Goal: Task Accomplishment & Management: Manage account settings

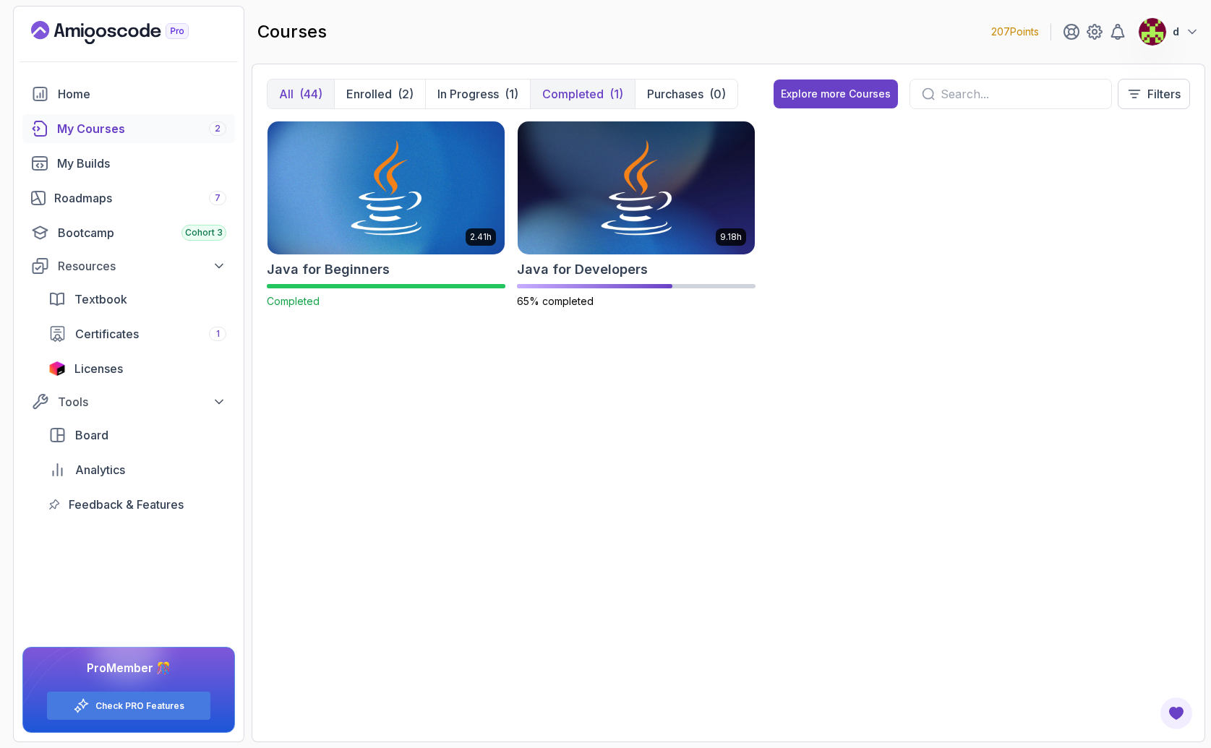
click at [588, 94] on p "Completed" at bounding box center [572, 93] width 61 height 17
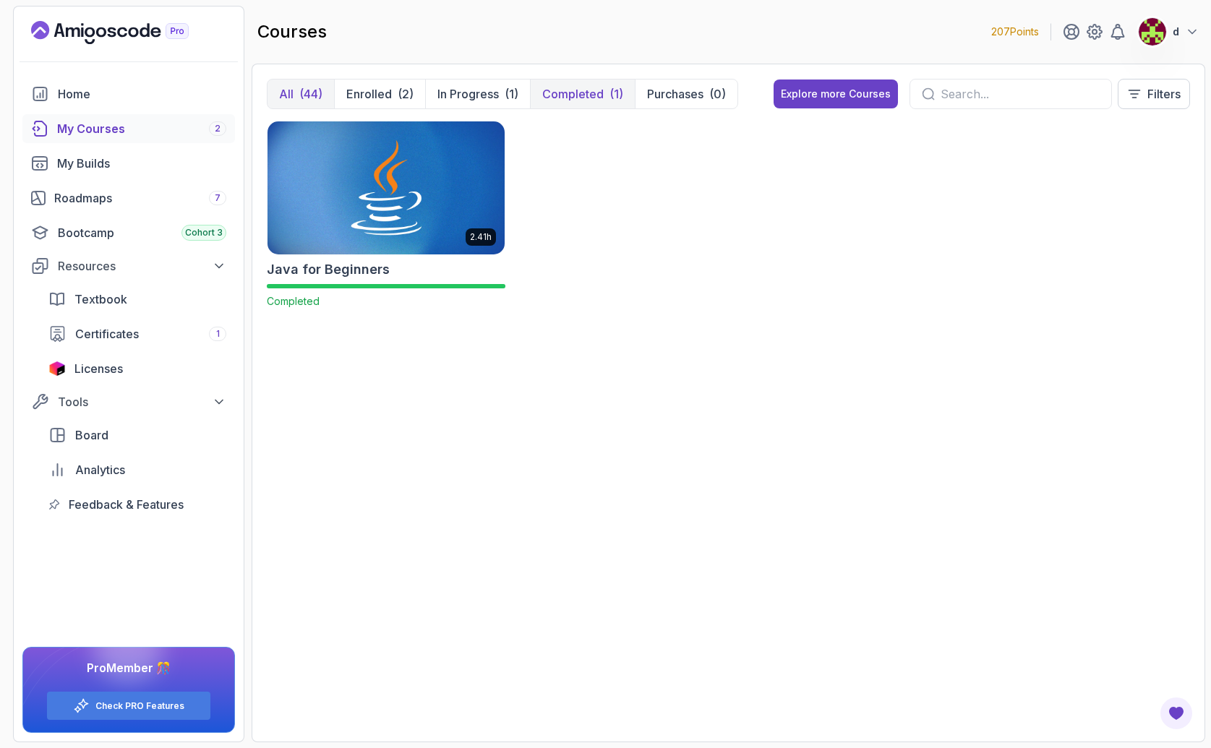
click at [283, 95] on p "All" at bounding box center [286, 93] width 14 height 17
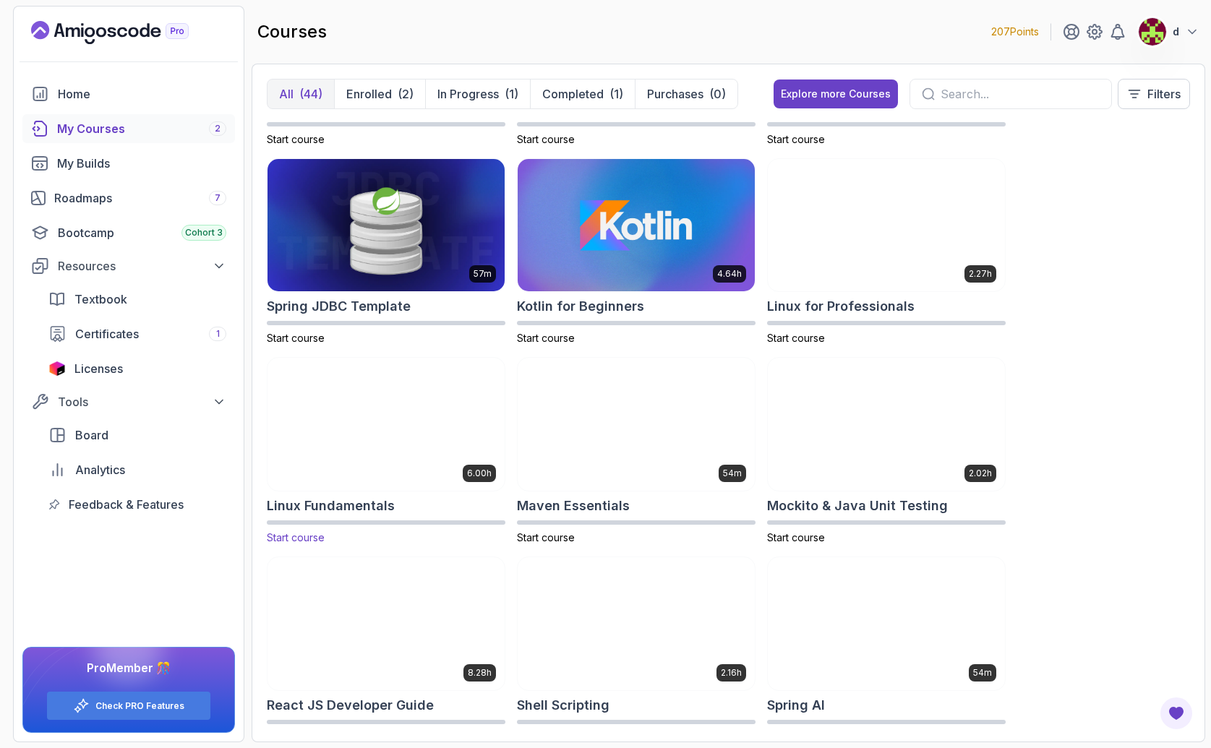
scroll to position [1580, 0]
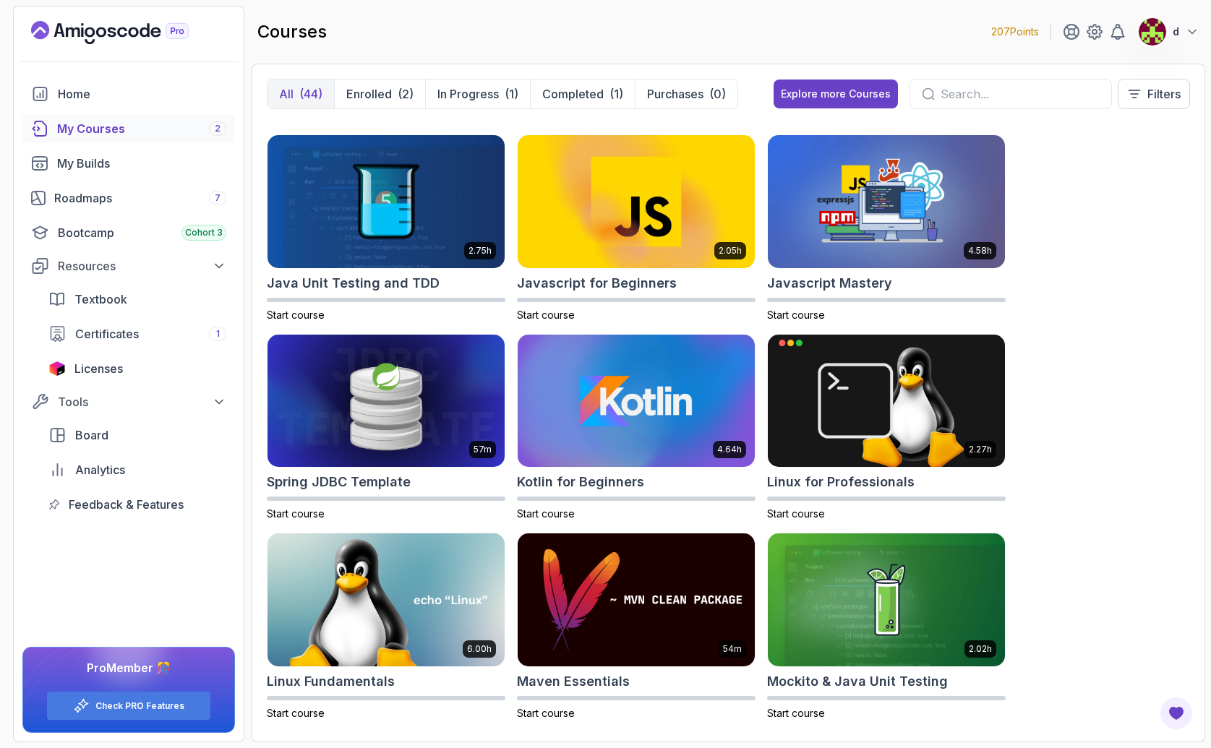
click at [1129, 377] on div "8.31h Advanced Databases Start course 5.18h Advanced Spring Boot Start course 2…" at bounding box center [728, 424] width 923 height 607
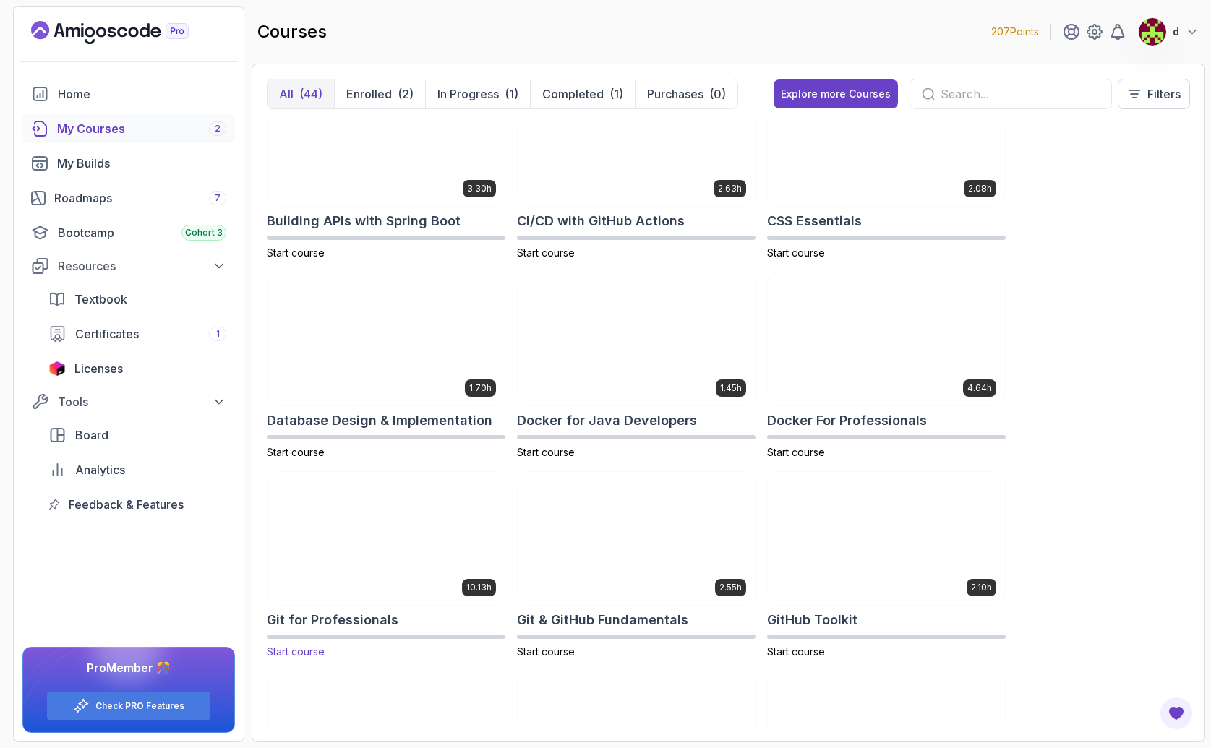
scroll to position [138, 0]
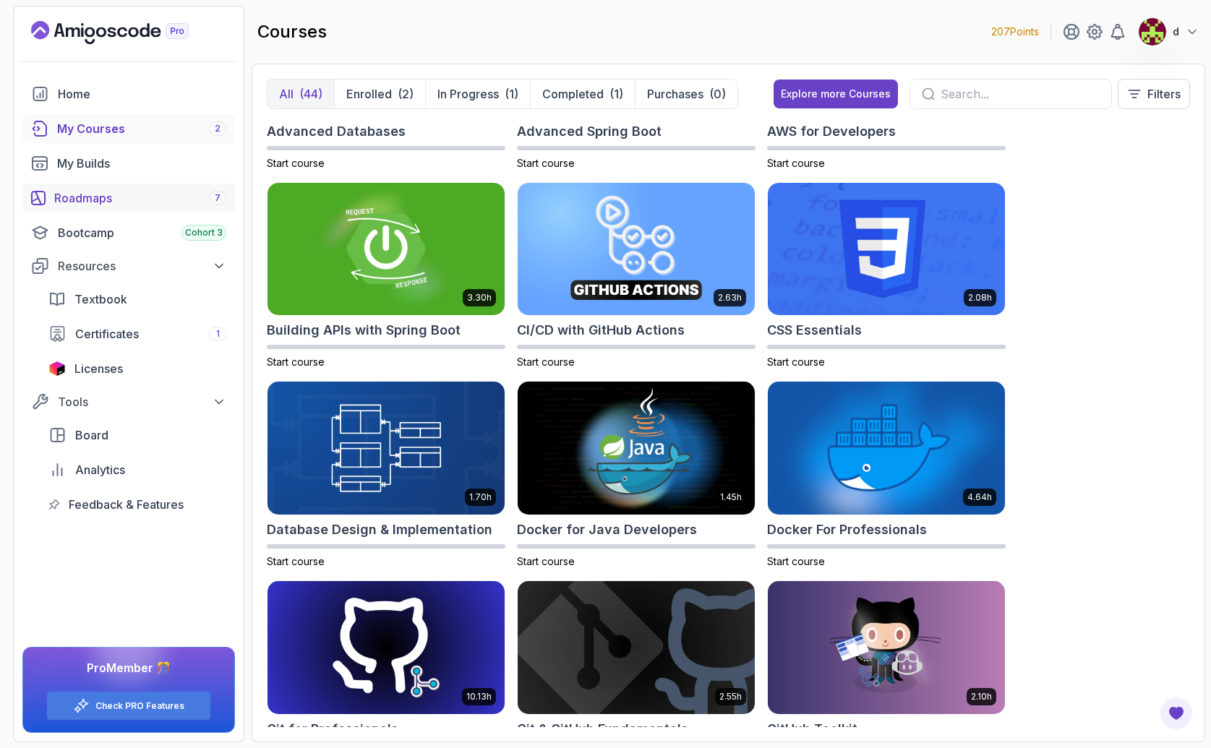
click at [83, 205] on div "Roadmaps 7" at bounding box center [140, 197] width 172 height 17
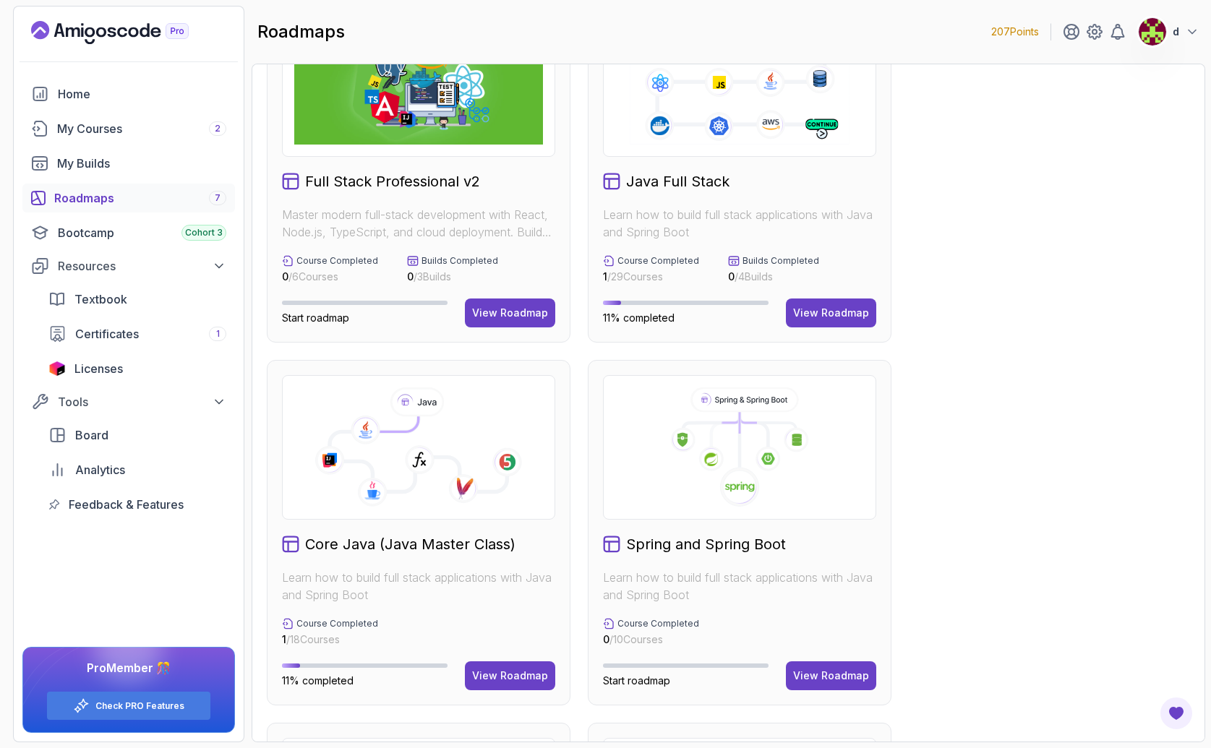
scroll to position [85, 0]
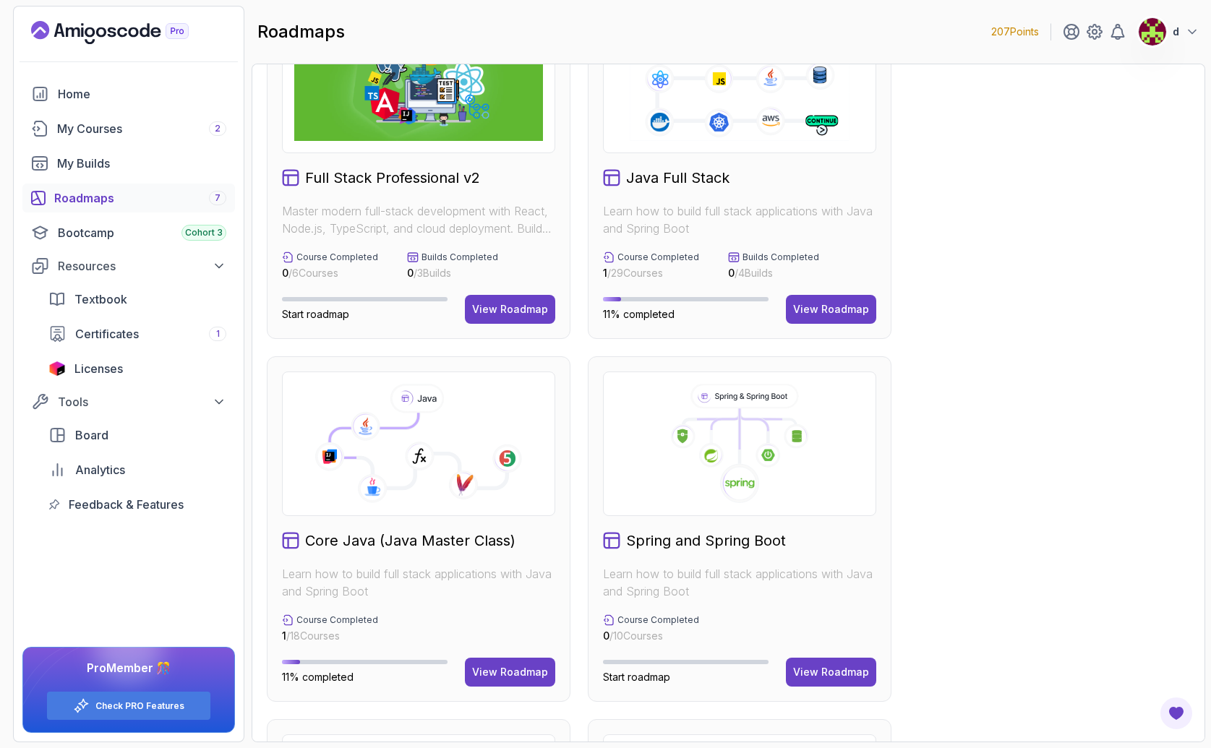
click at [427, 471] on icon at bounding box center [418, 444] width 249 height 120
click at [517, 663] on button "View Roadmap" at bounding box center [510, 672] width 90 height 29
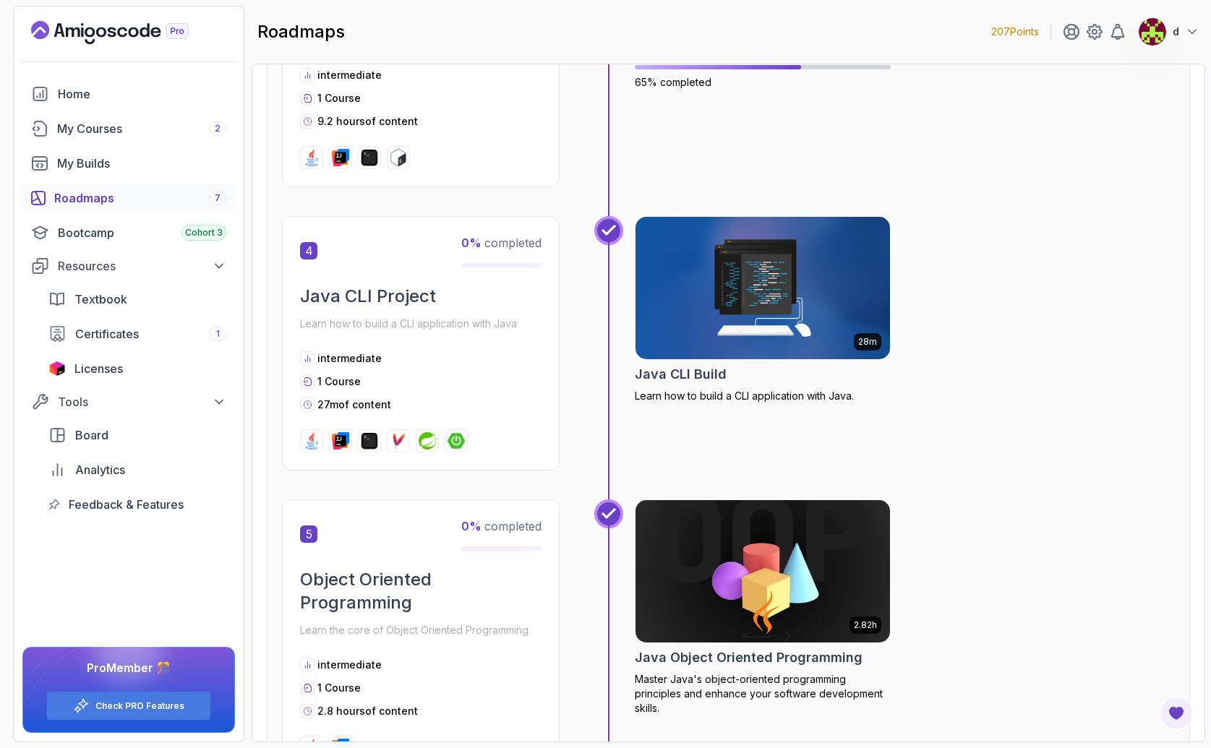
scroll to position [662, 0]
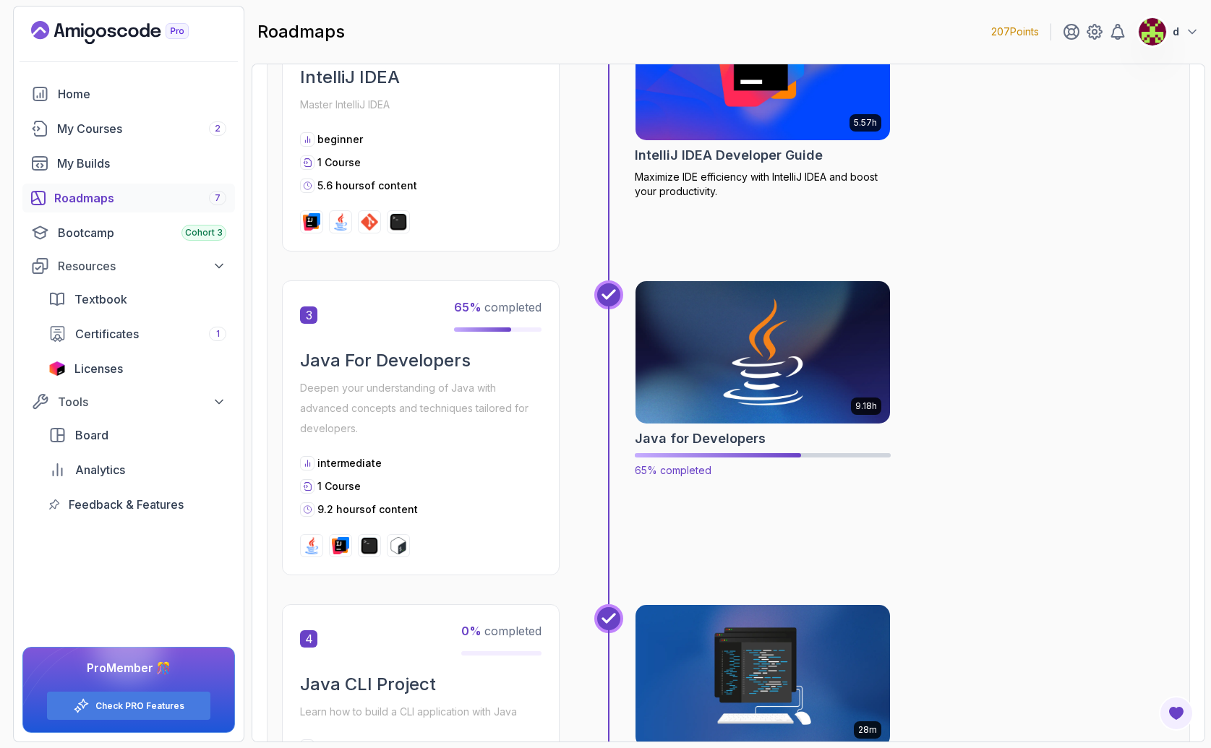
click at [801, 380] on img at bounding box center [762, 353] width 267 height 150
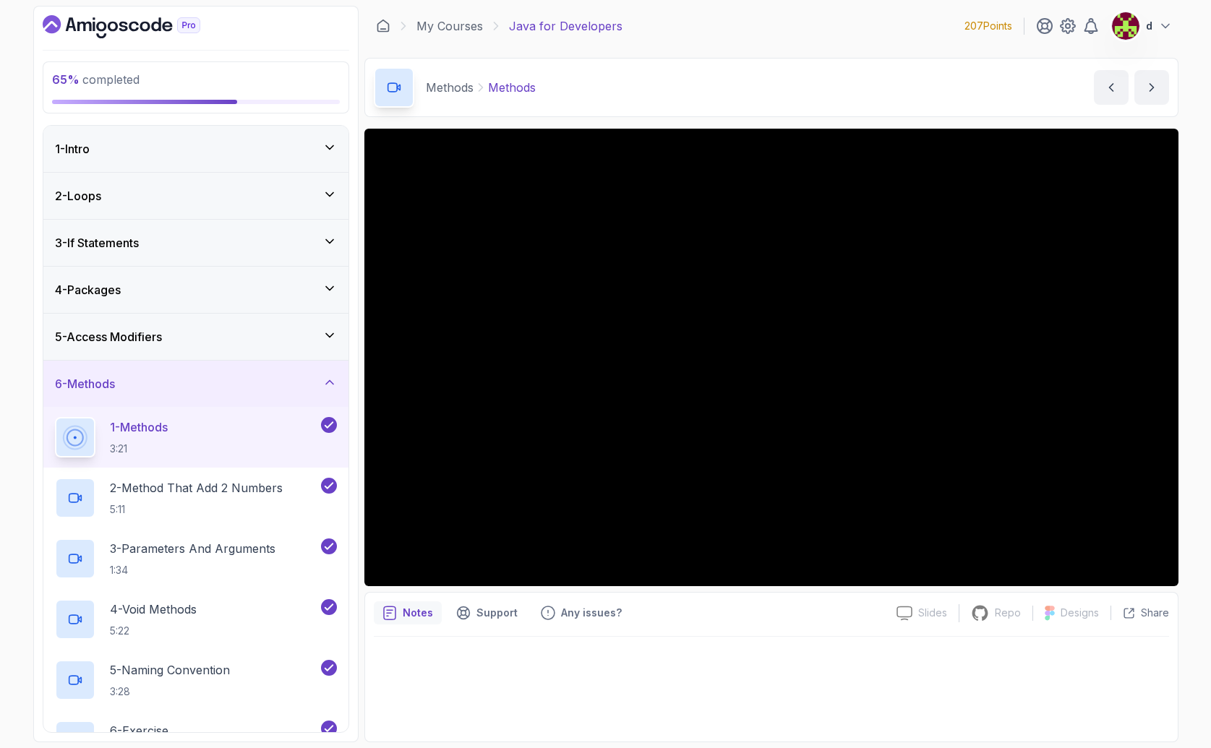
click at [128, 392] on div "6 - Methods" at bounding box center [196, 383] width 282 height 17
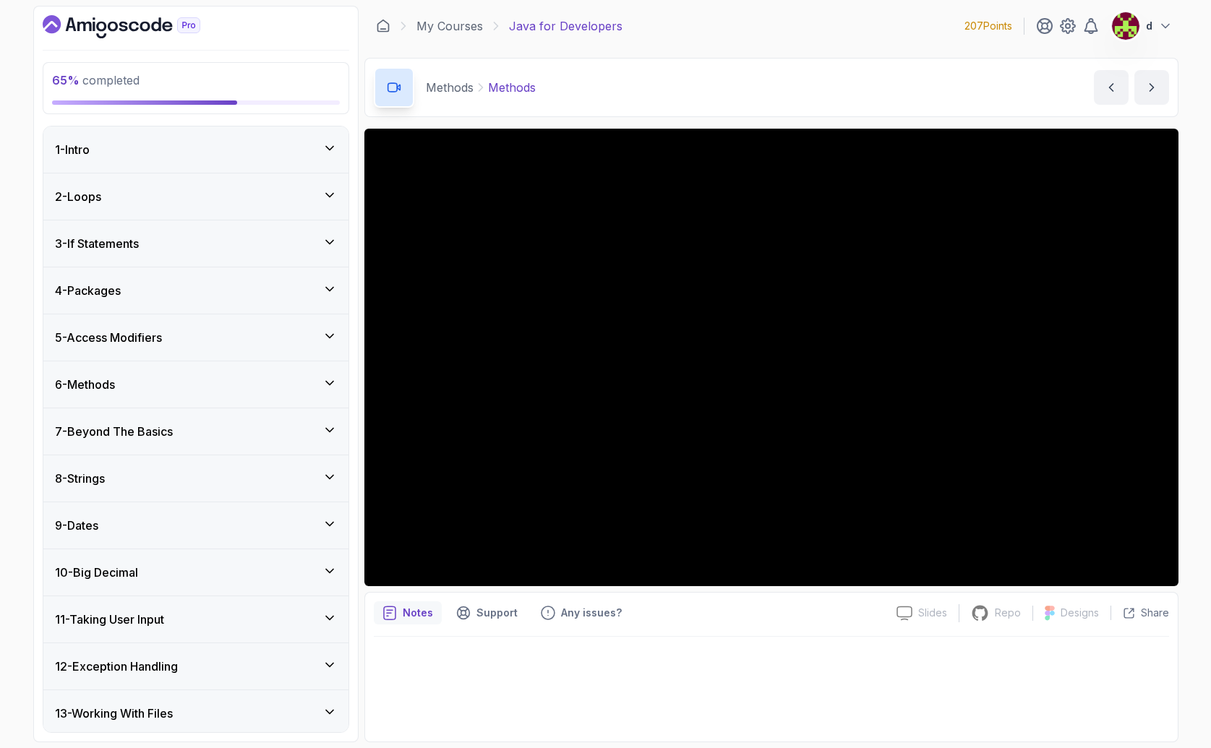
scroll to position [176, 0]
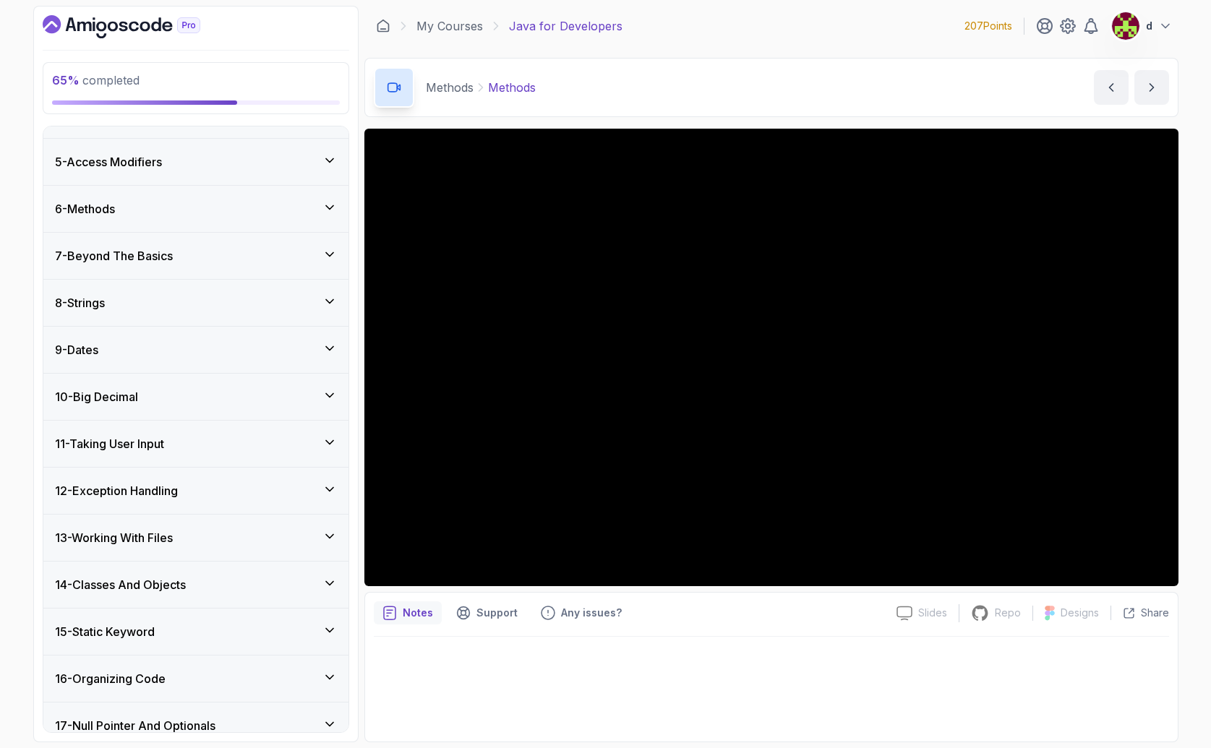
click at [112, 586] on h3 "14 - Classes And Objects" at bounding box center [120, 584] width 131 height 17
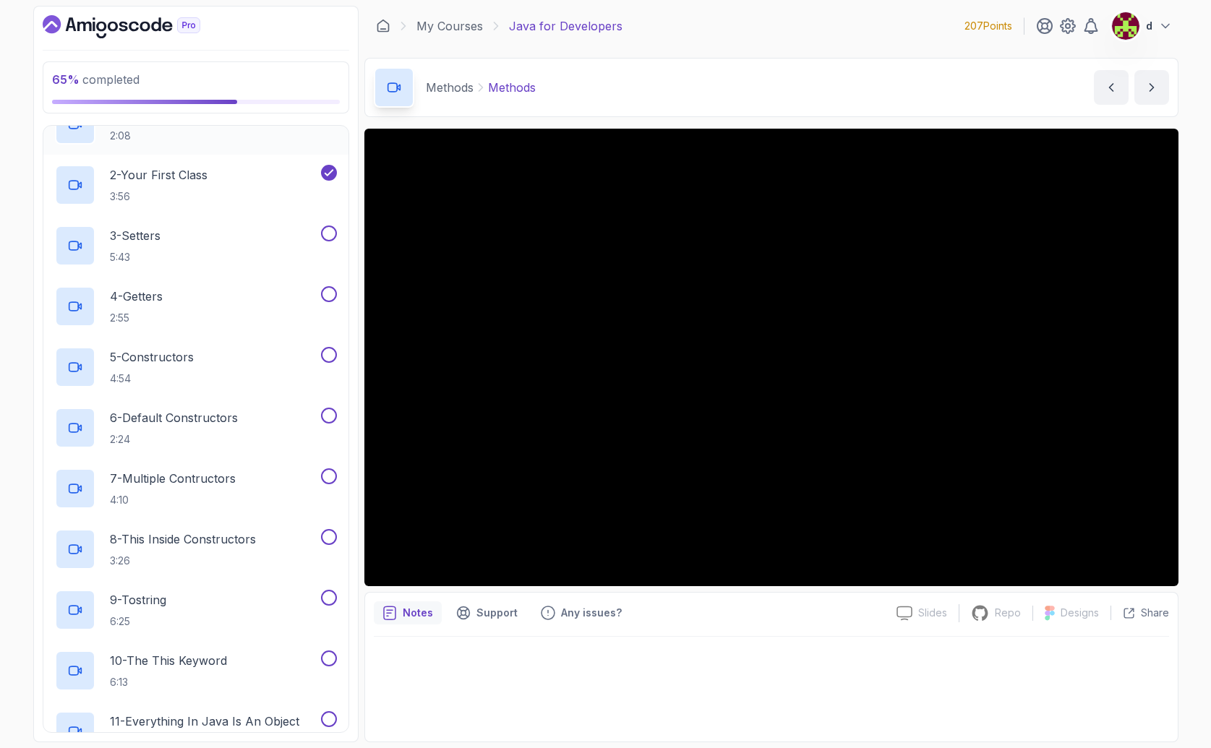
scroll to position [601, 0]
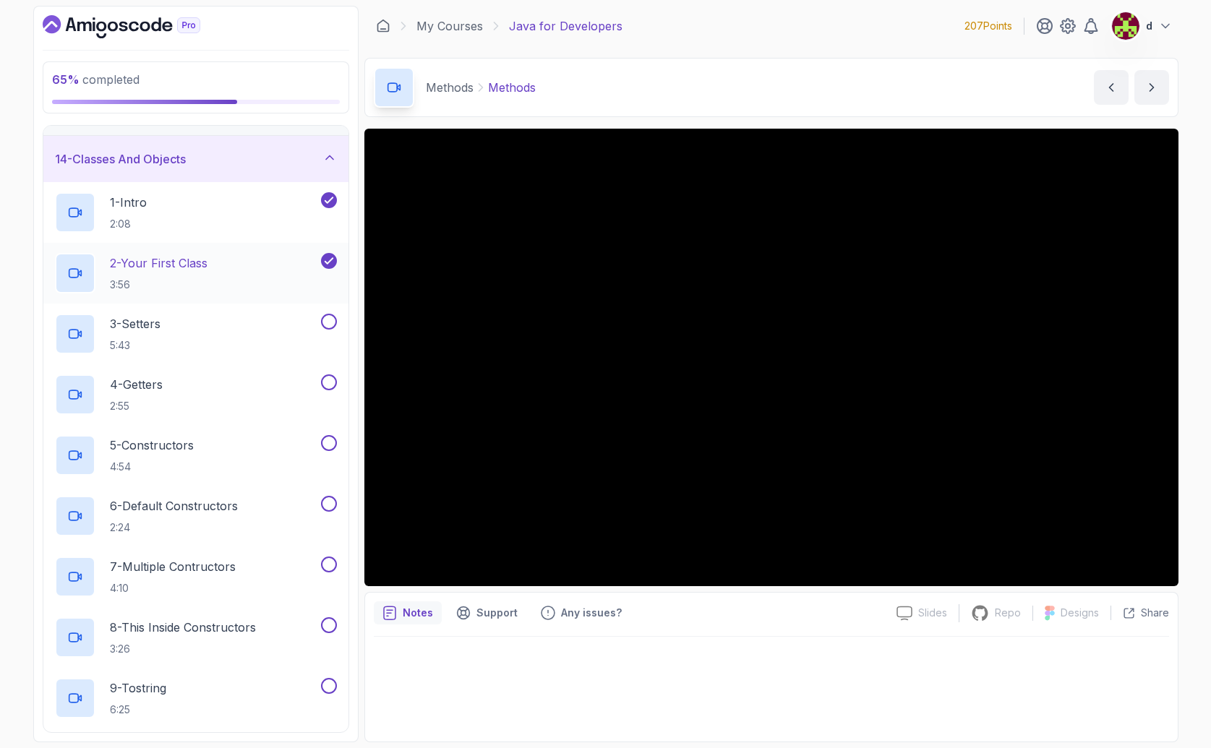
click at [180, 284] on p "3:56" at bounding box center [159, 285] width 98 height 14
click at [156, 162] on h3 "14 - Classes And Objects" at bounding box center [120, 158] width 131 height 17
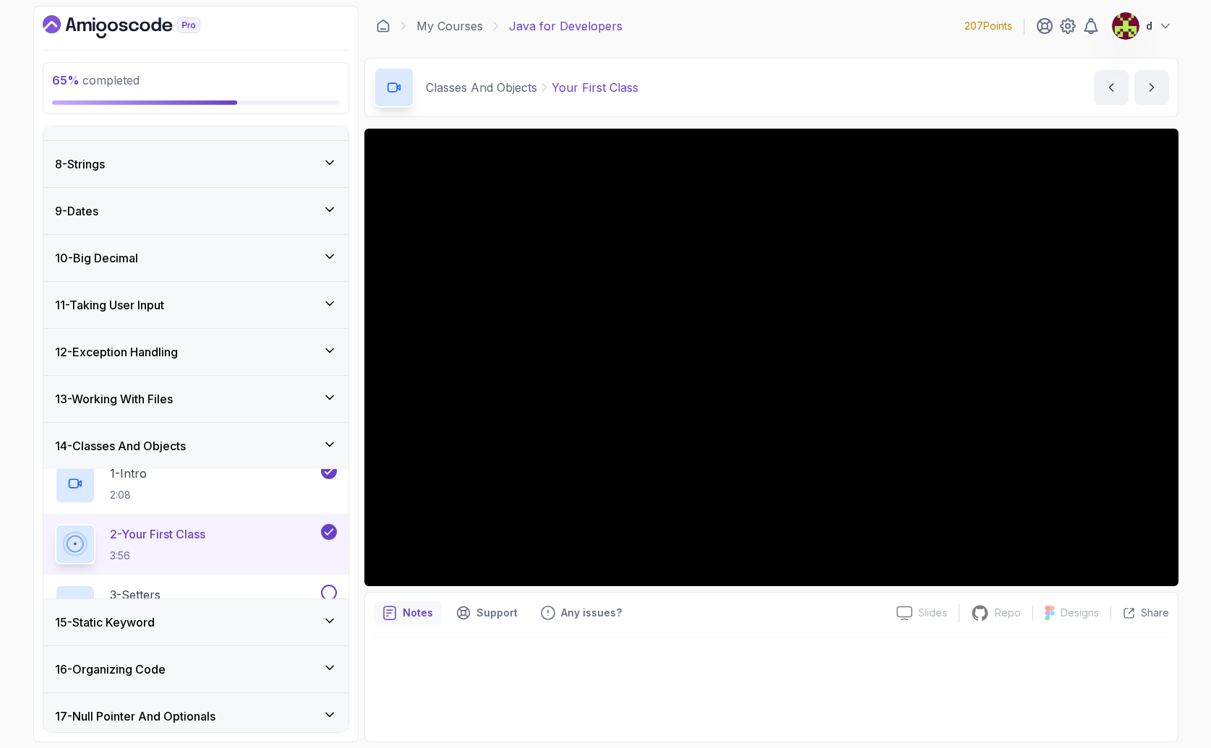
scroll to position [286, 0]
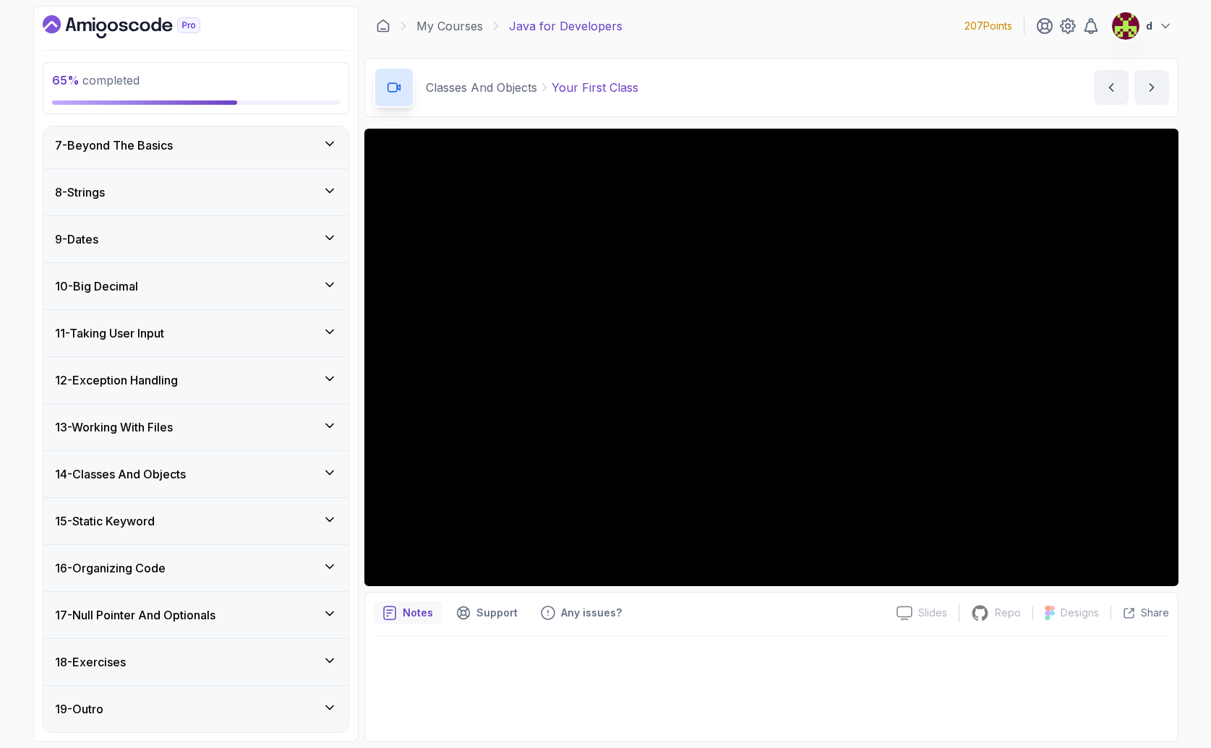
click at [167, 474] on h3 "14 - Classes And Objects" at bounding box center [120, 474] width 131 height 17
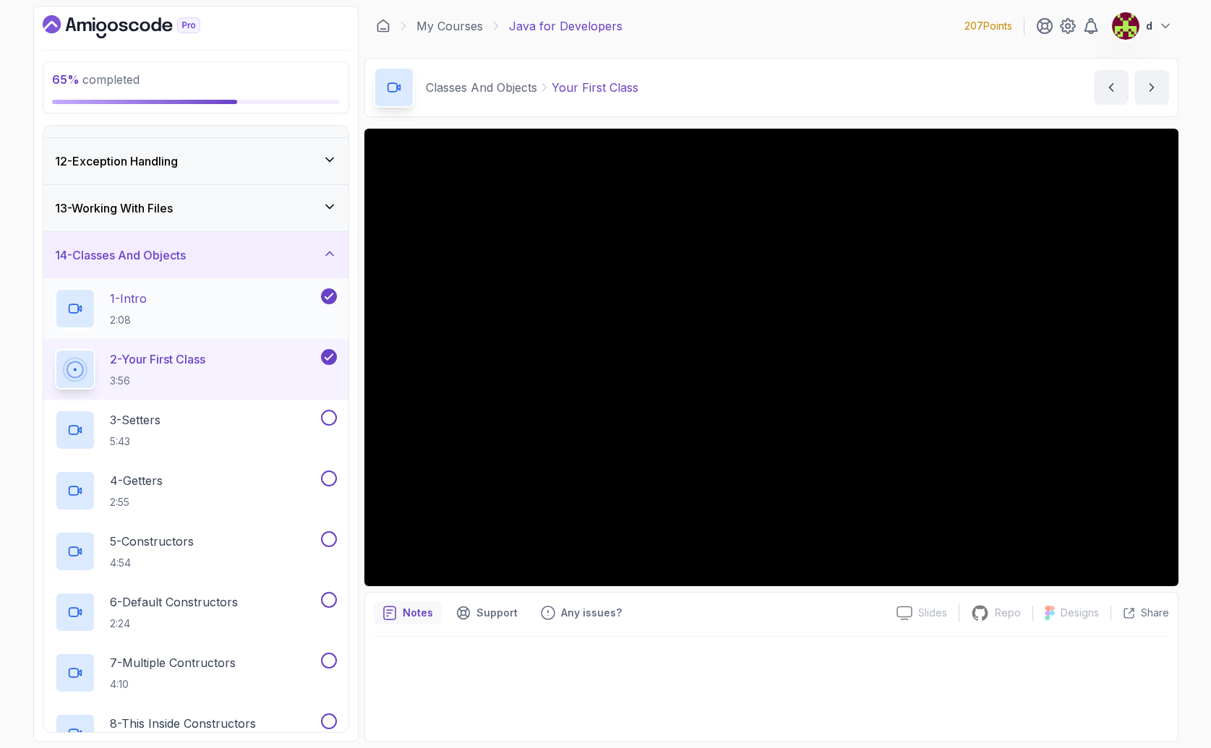
scroll to position [503, 0]
click at [233, 422] on div "3 - Setters 5:43" at bounding box center [186, 431] width 263 height 40
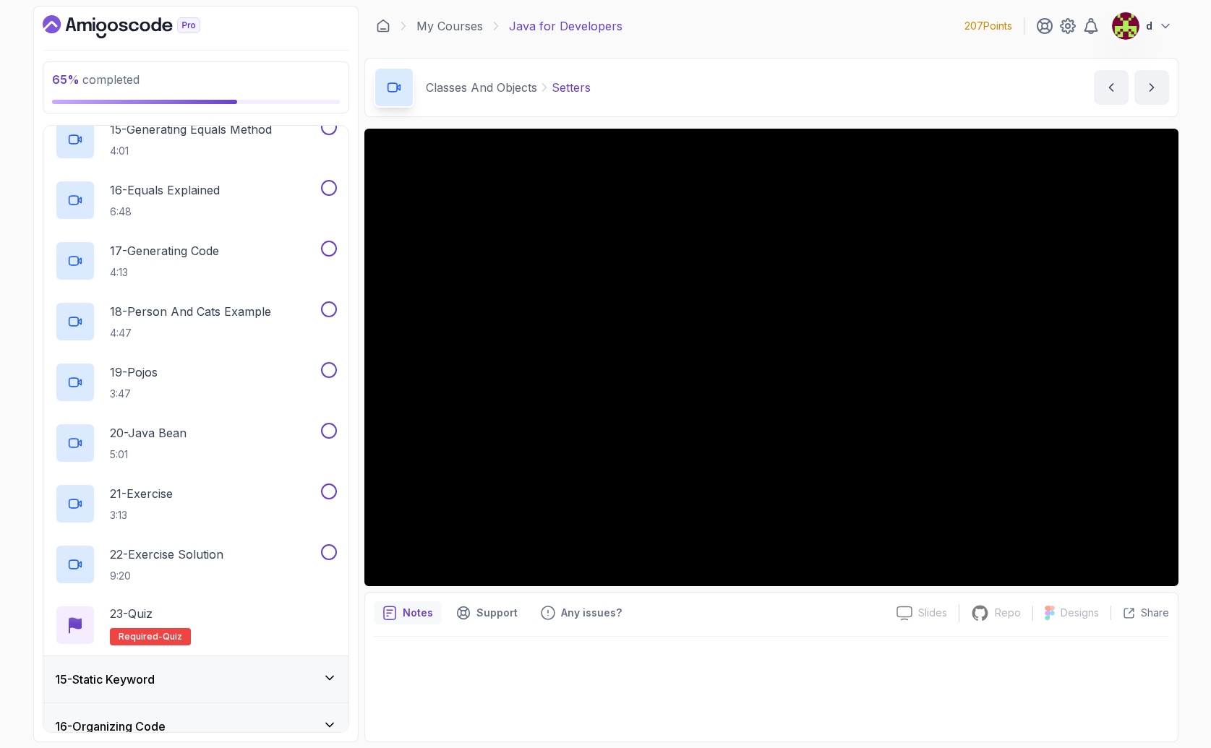
scroll to position [1670, 0]
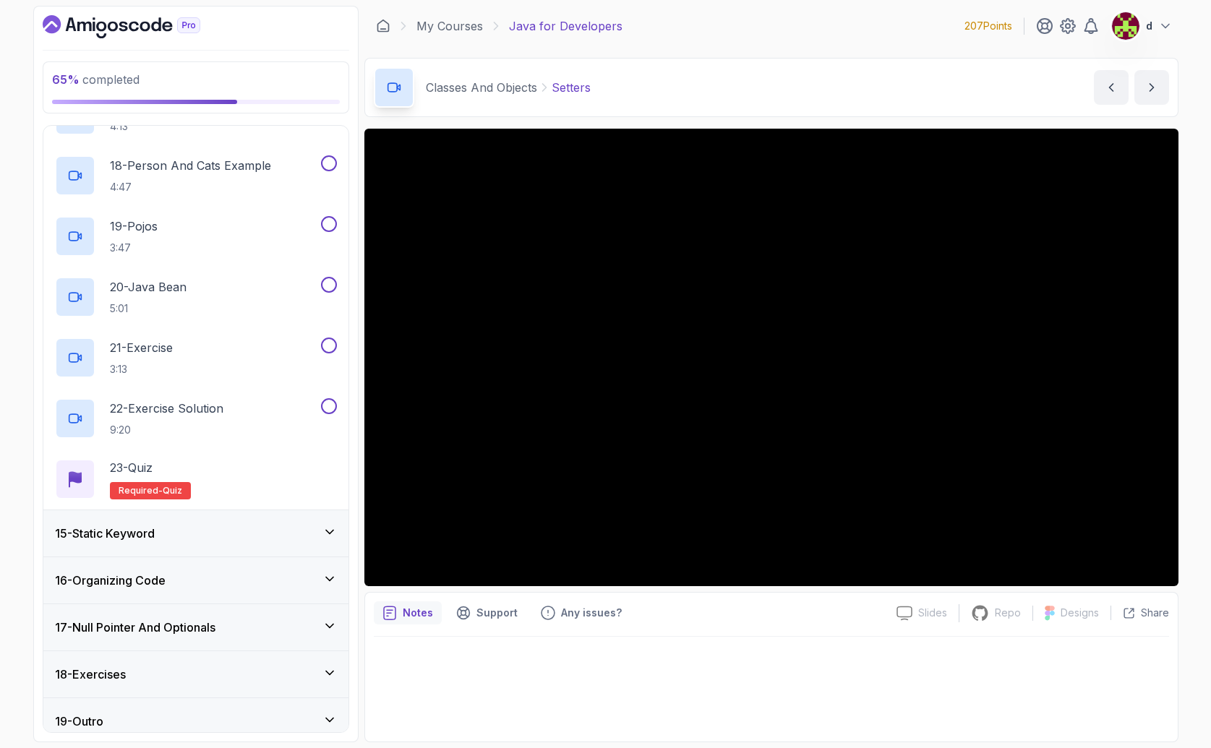
click at [162, 539] on div "15 - Static Keyword" at bounding box center [196, 533] width 282 height 17
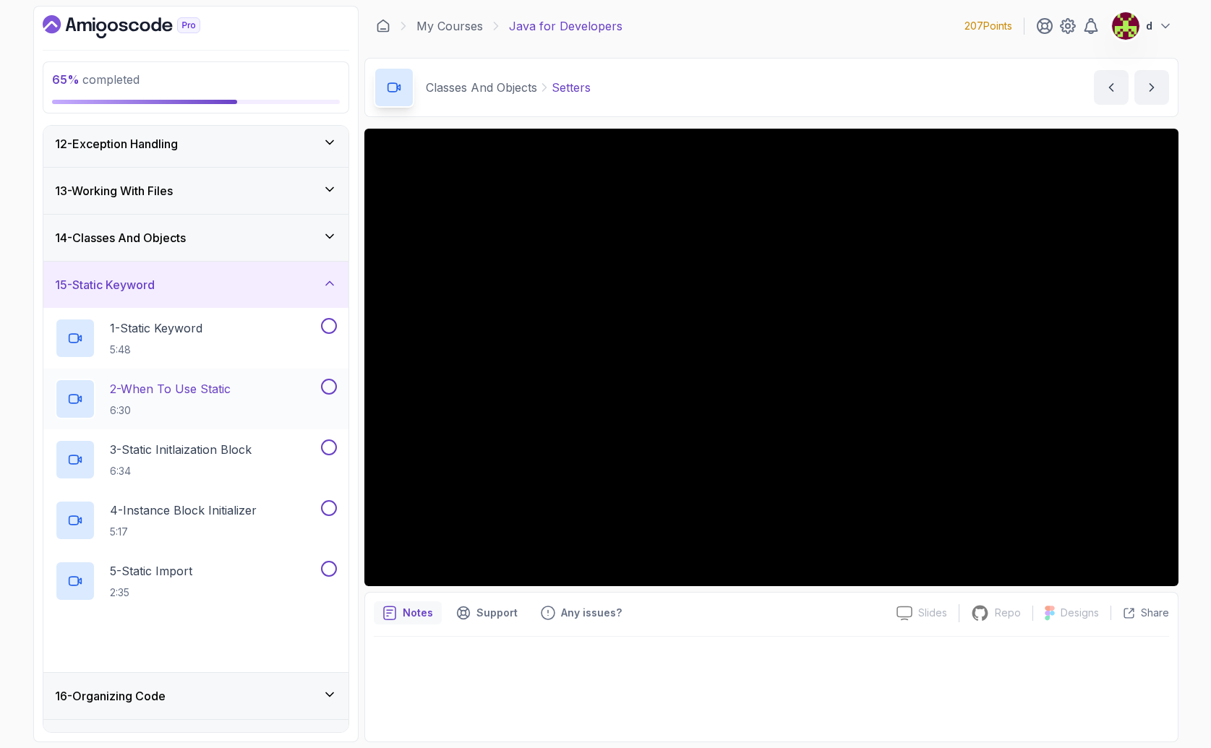
scroll to position [573, 0]
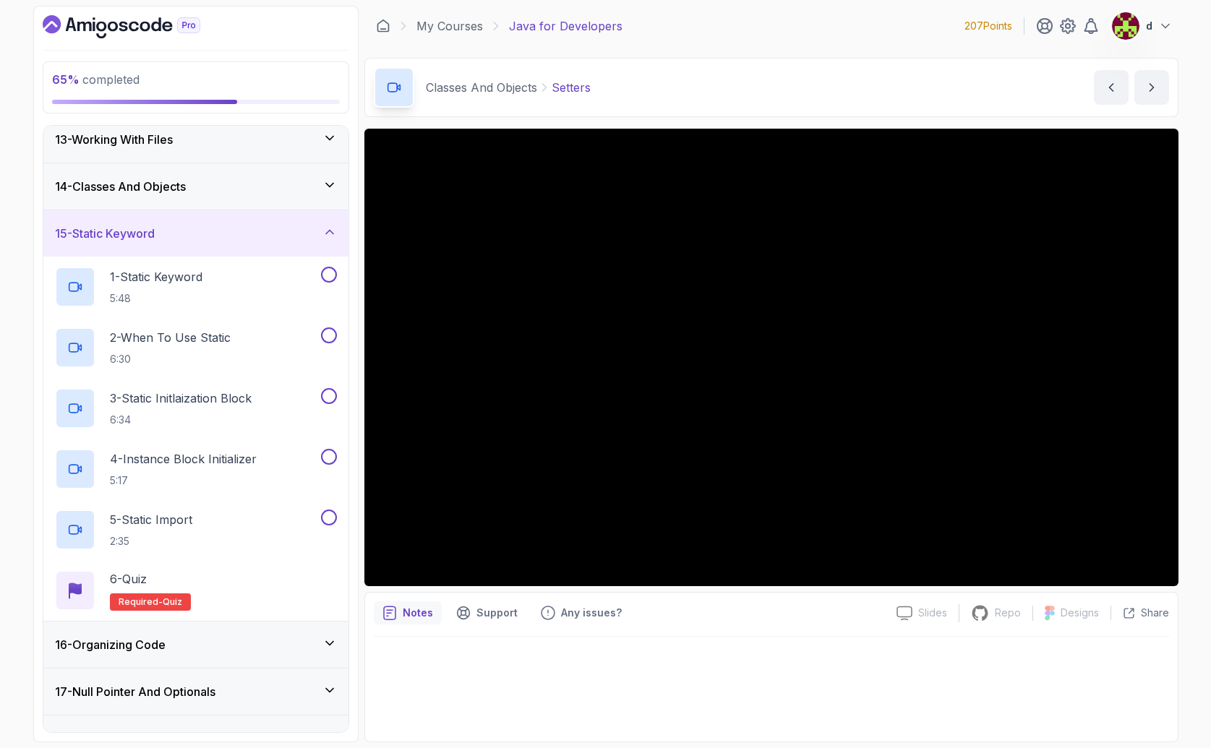
click at [160, 647] on h3 "16 - Organizing Code" at bounding box center [110, 644] width 111 height 17
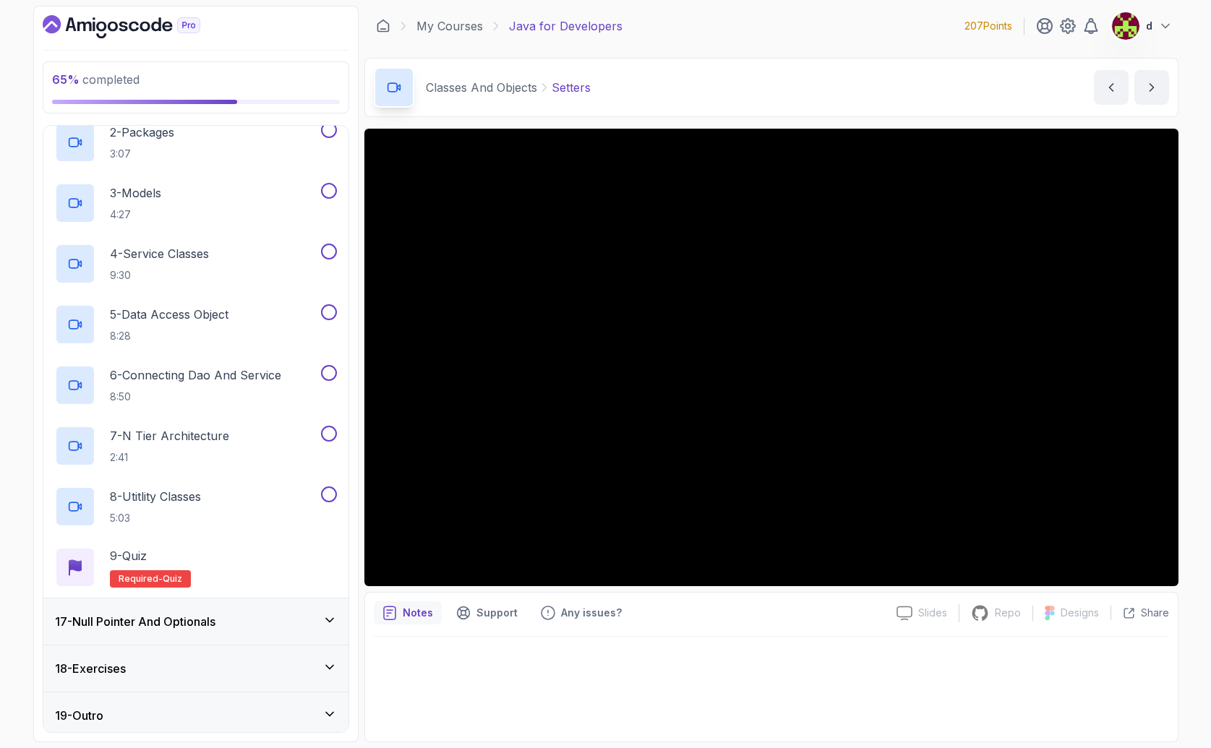
scroll to position [832, 0]
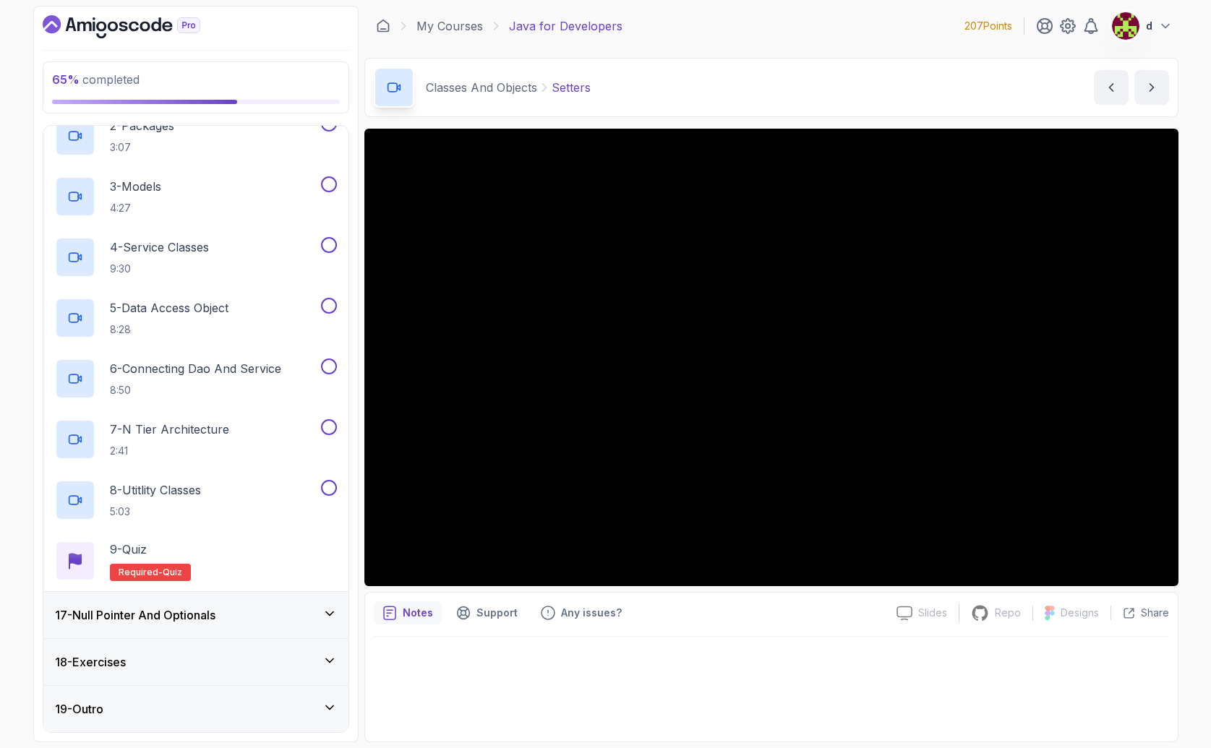
click at [163, 620] on h3 "17 - Null Pointer And Optionals" at bounding box center [135, 615] width 160 height 17
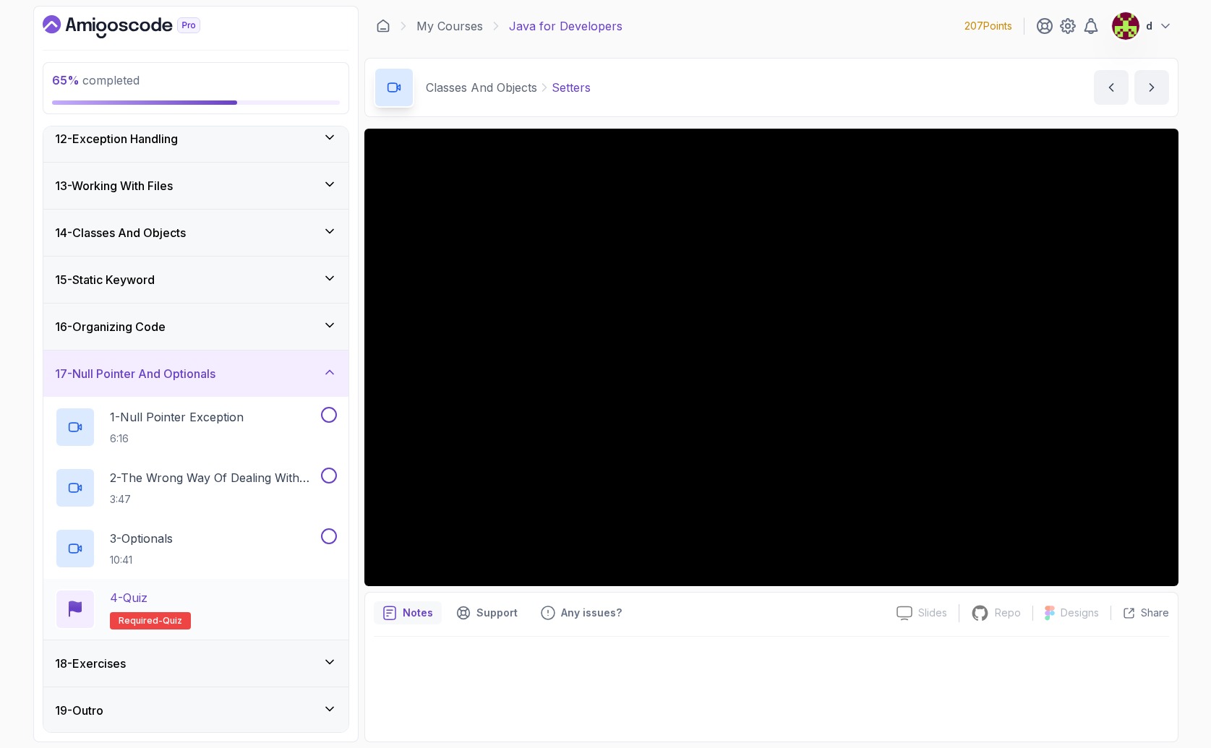
scroll to position [529, 0]
click at [158, 650] on div "18 - Exercises" at bounding box center [195, 662] width 305 height 46
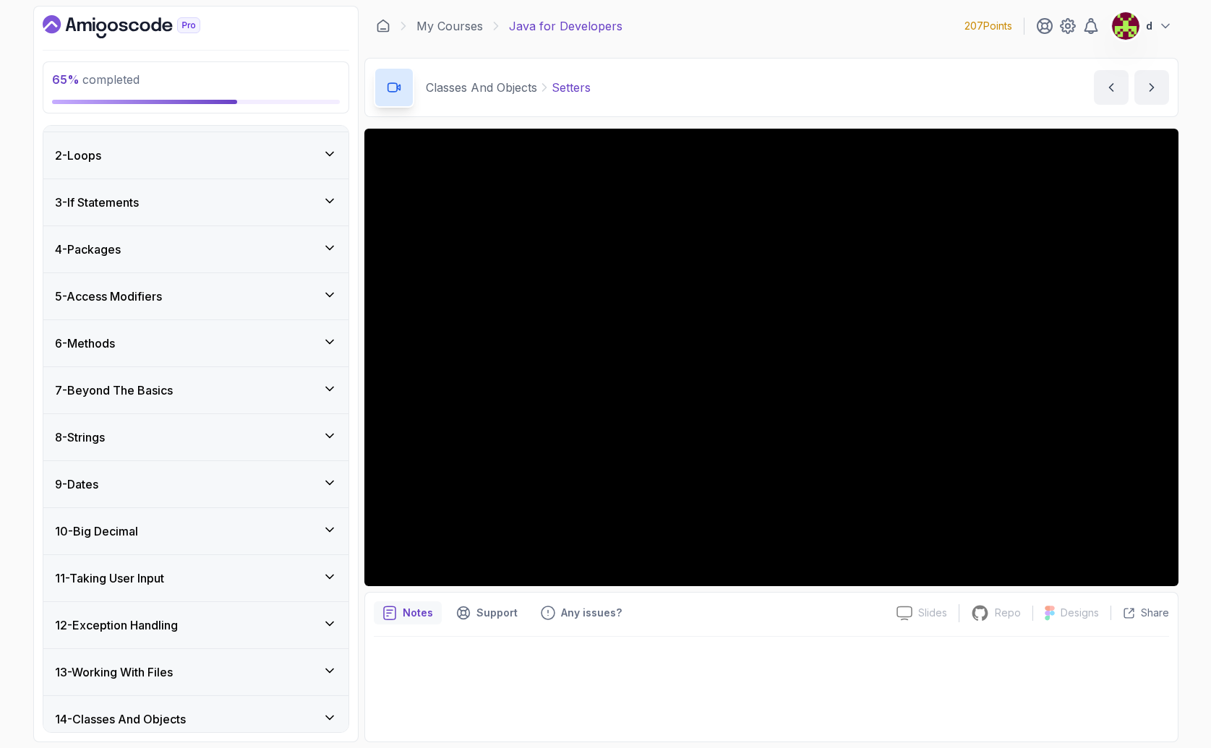
scroll to position [0, 0]
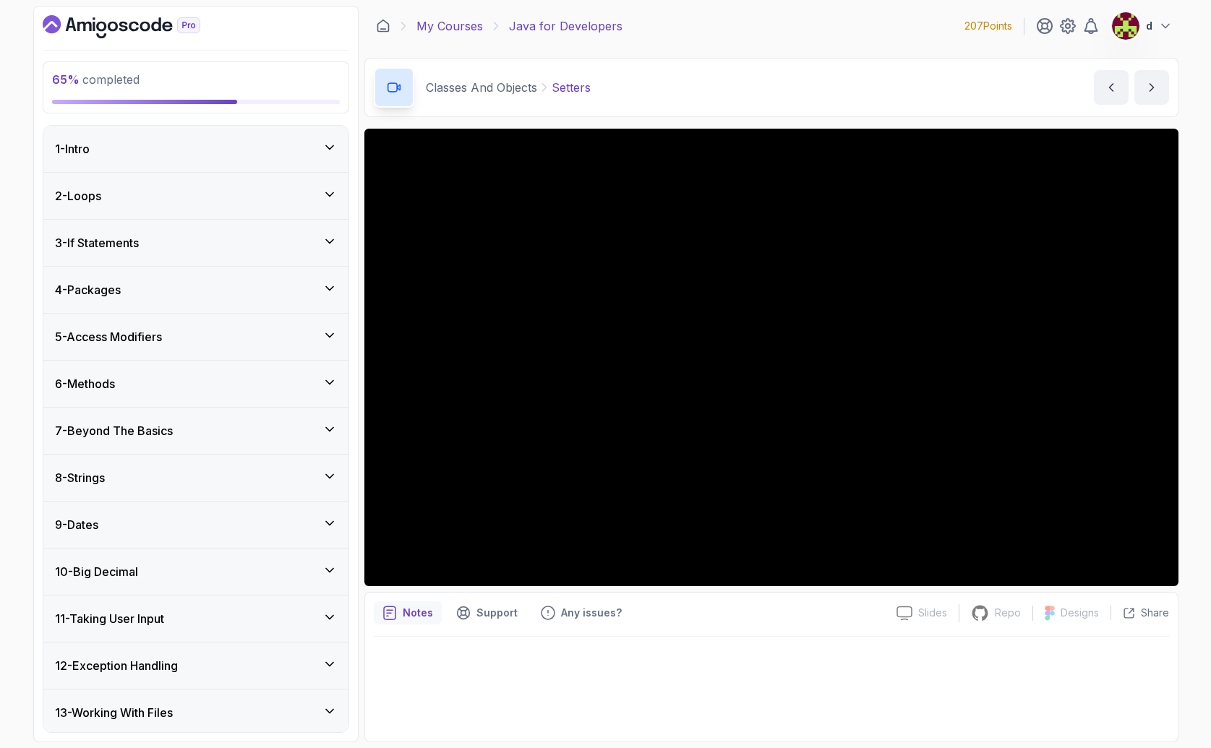
click at [441, 24] on link "My Courses" at bounding box center [449, 25] width 67 height 17
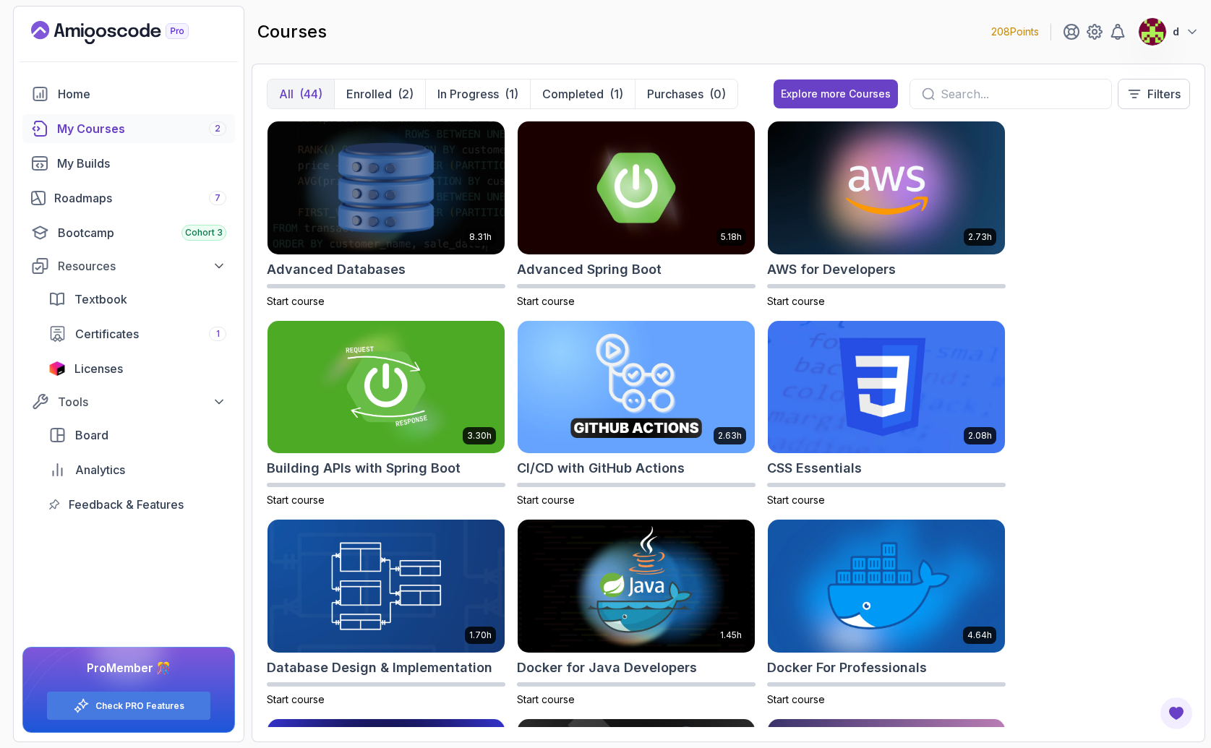
click at [1181, 30] on button "d" at bounding box center [1168, 31] width 61 height 29
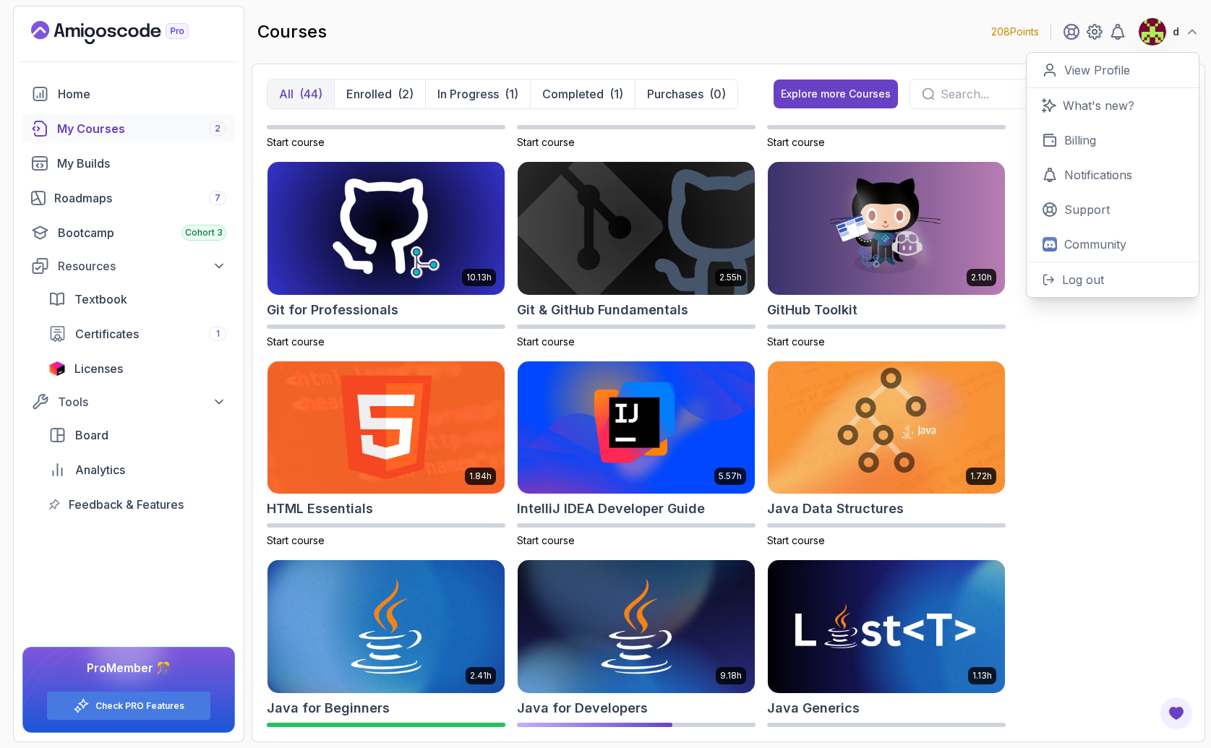
scroll to position [835, 0]
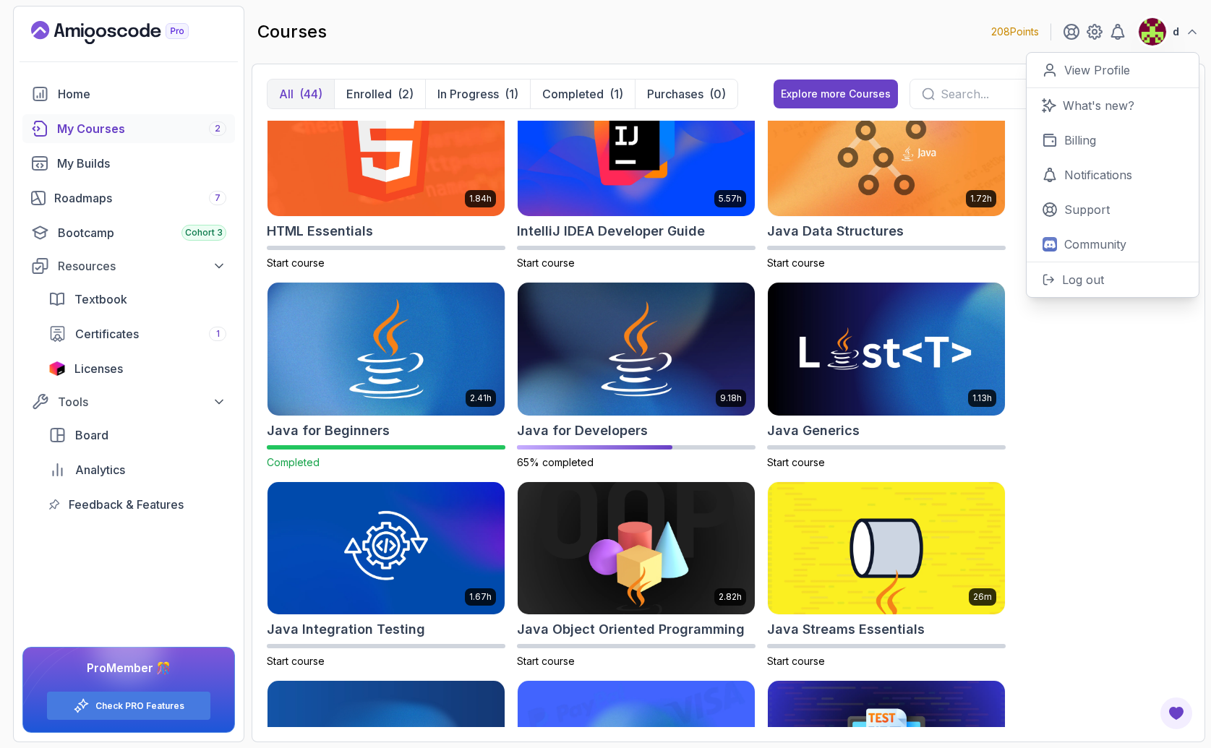
click at [403, 351] on img at bounding box center [386, 350] width 249 height 140
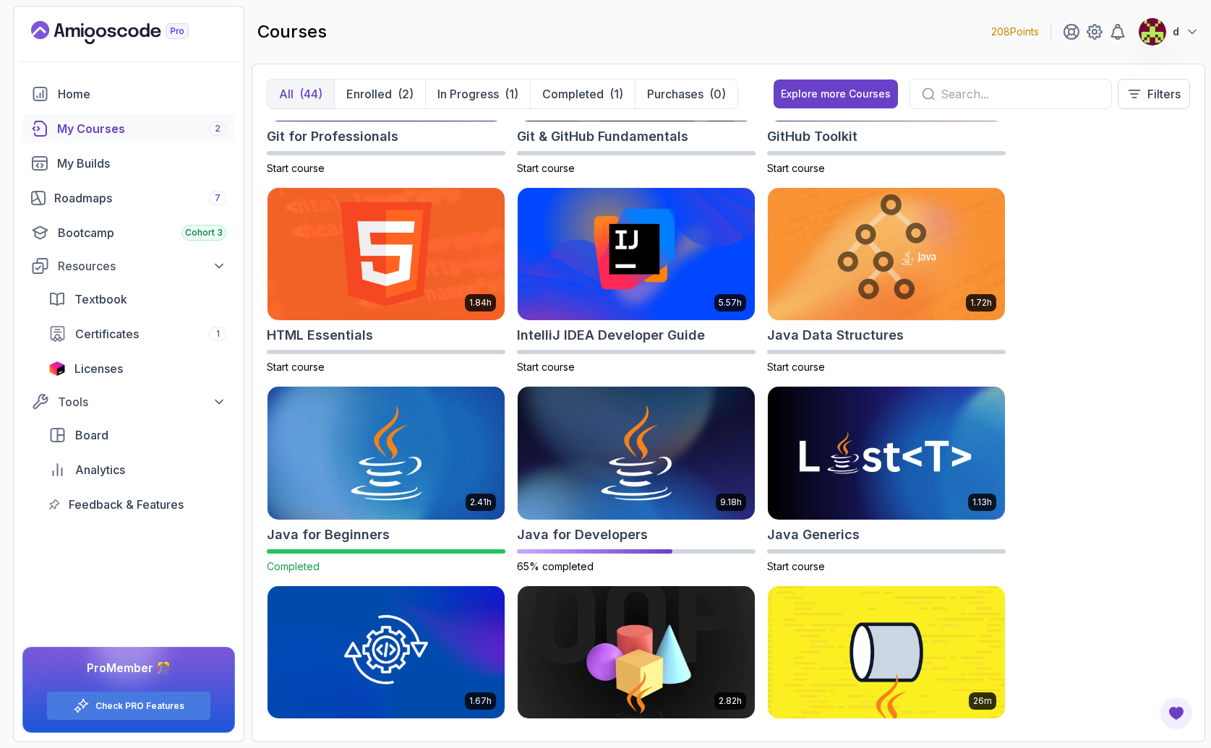
scroll to position [930, 0]
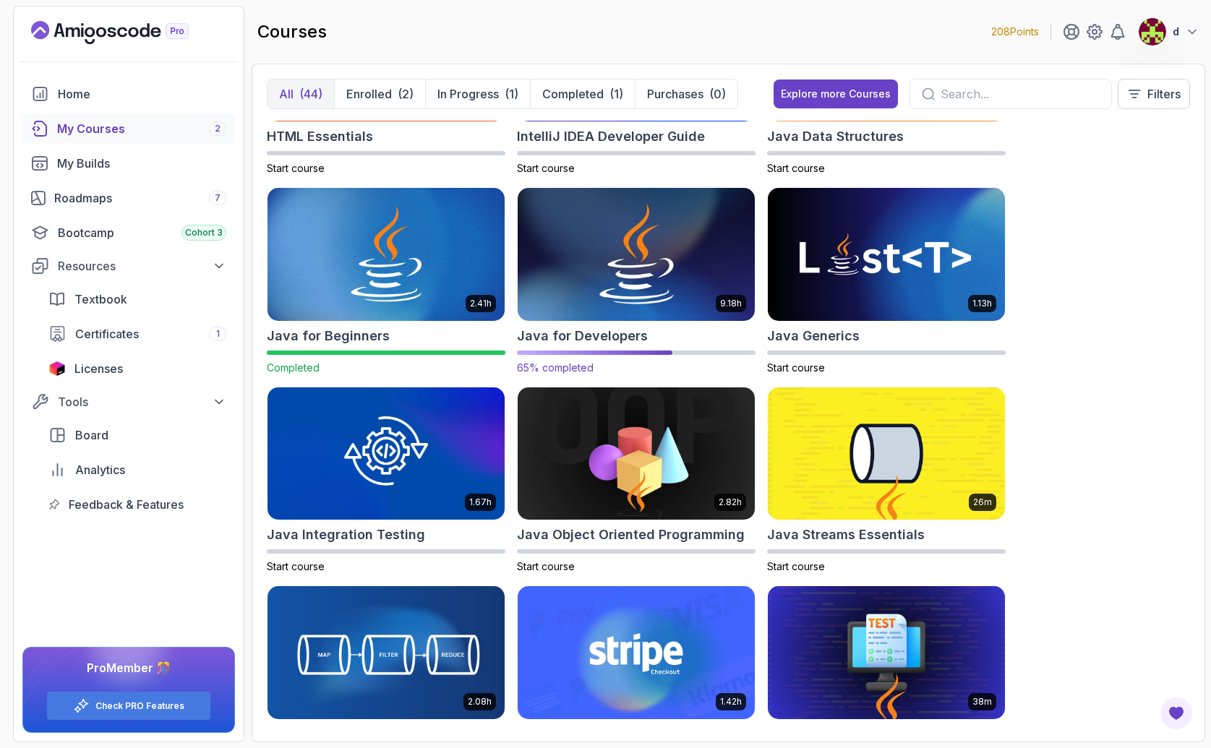
click at [646, 306] on img at bounding box center [636, 255] width 249 height 140
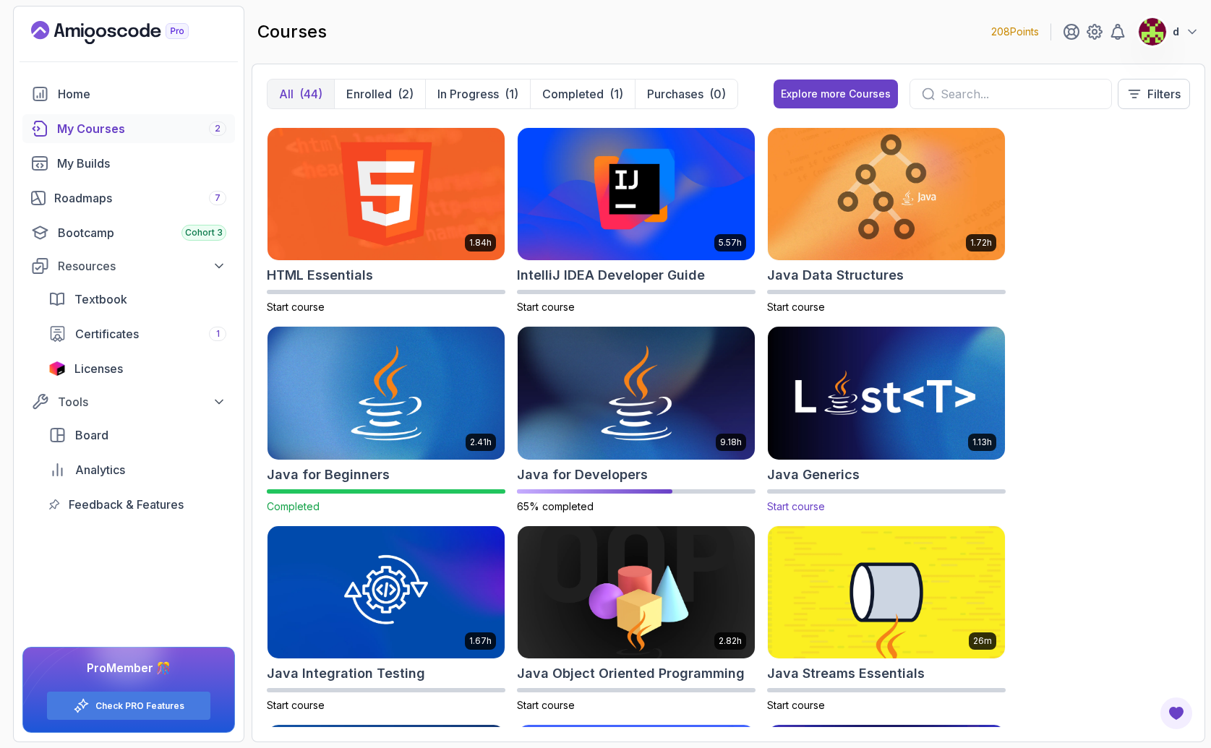
scroll to position [801, 0]
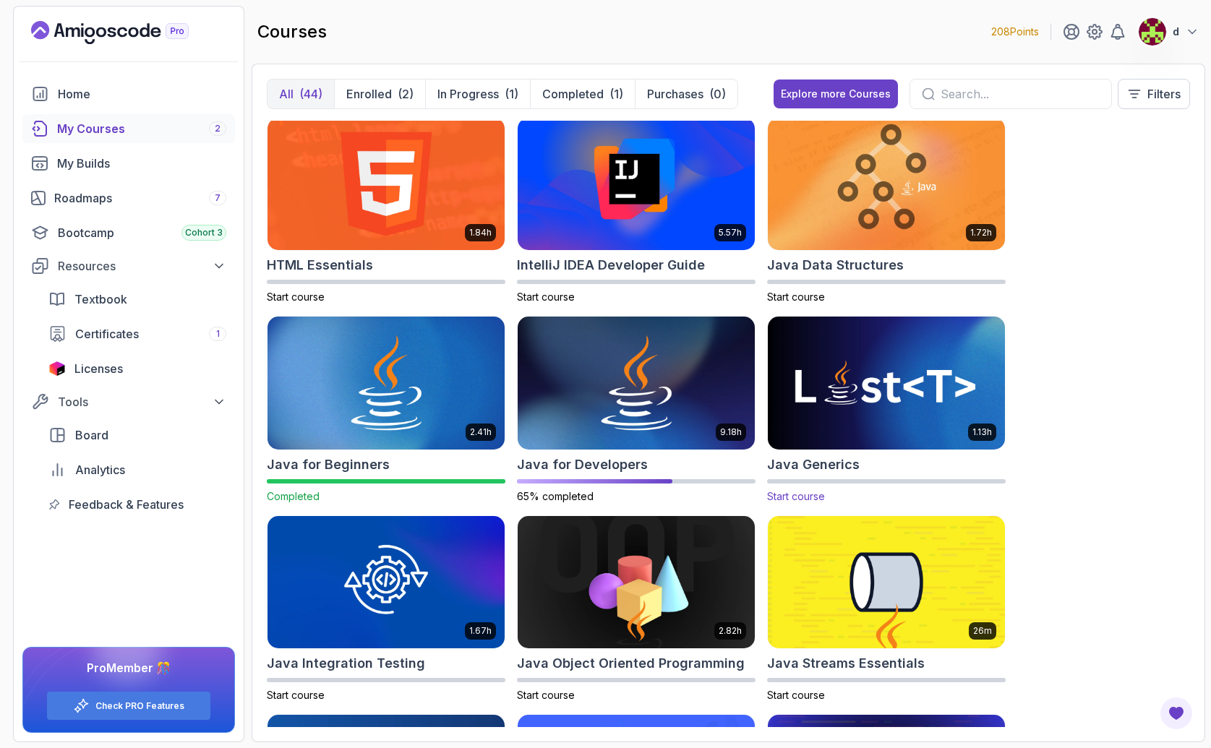
click at [884, 411] on img at bounding box center [886, 384] width 249 height 140
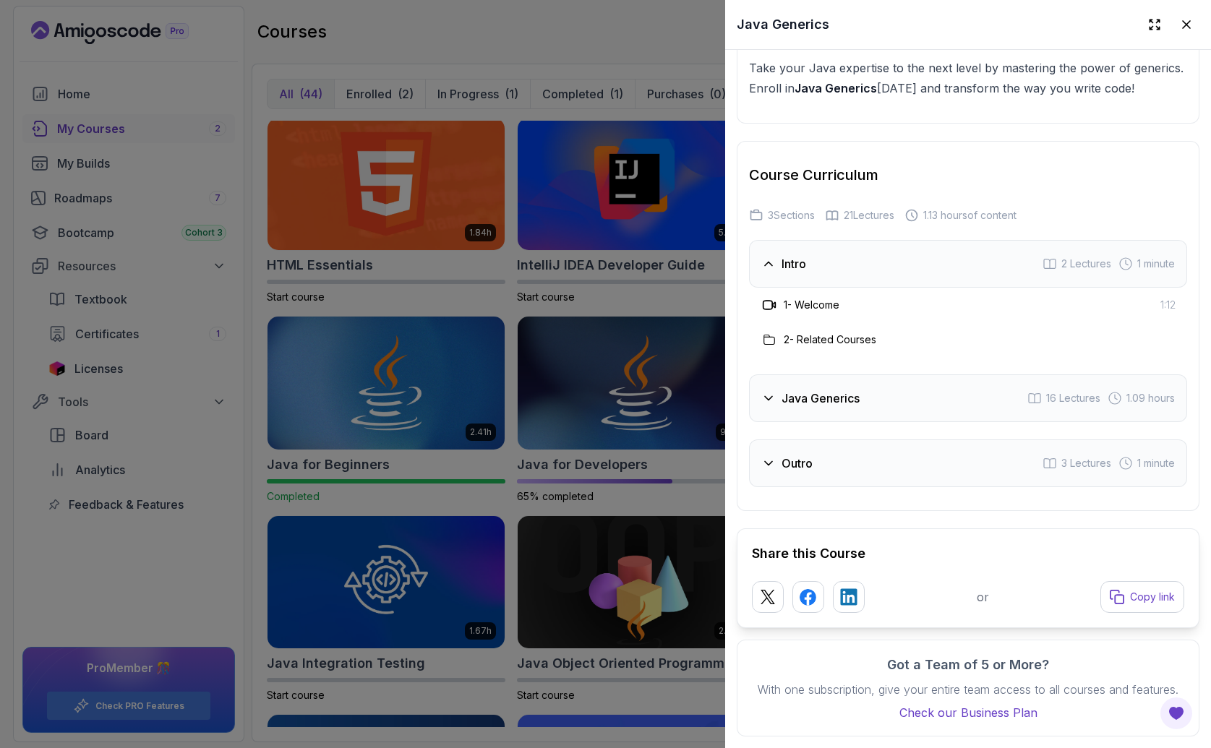
scroll to position [2158, 0]
click at [682, 502] on div at bounding box center [605, 374] width 1211 height 748
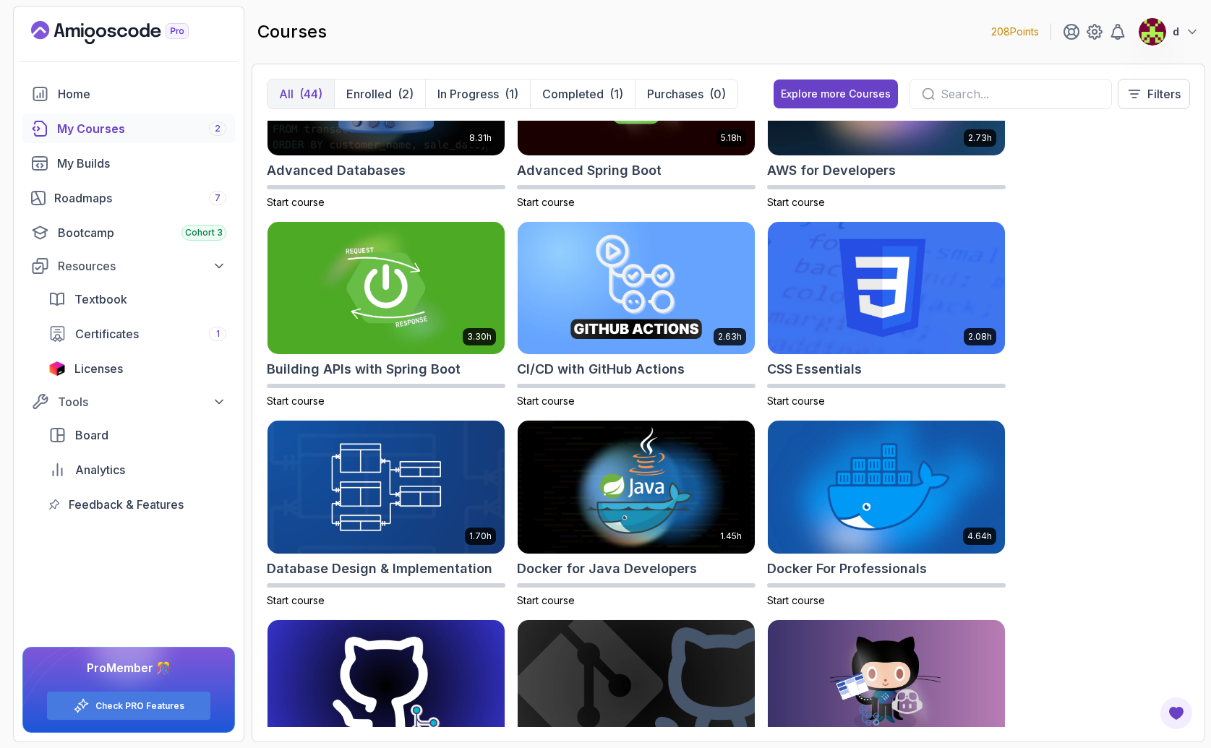
scroll to position [0, 0]
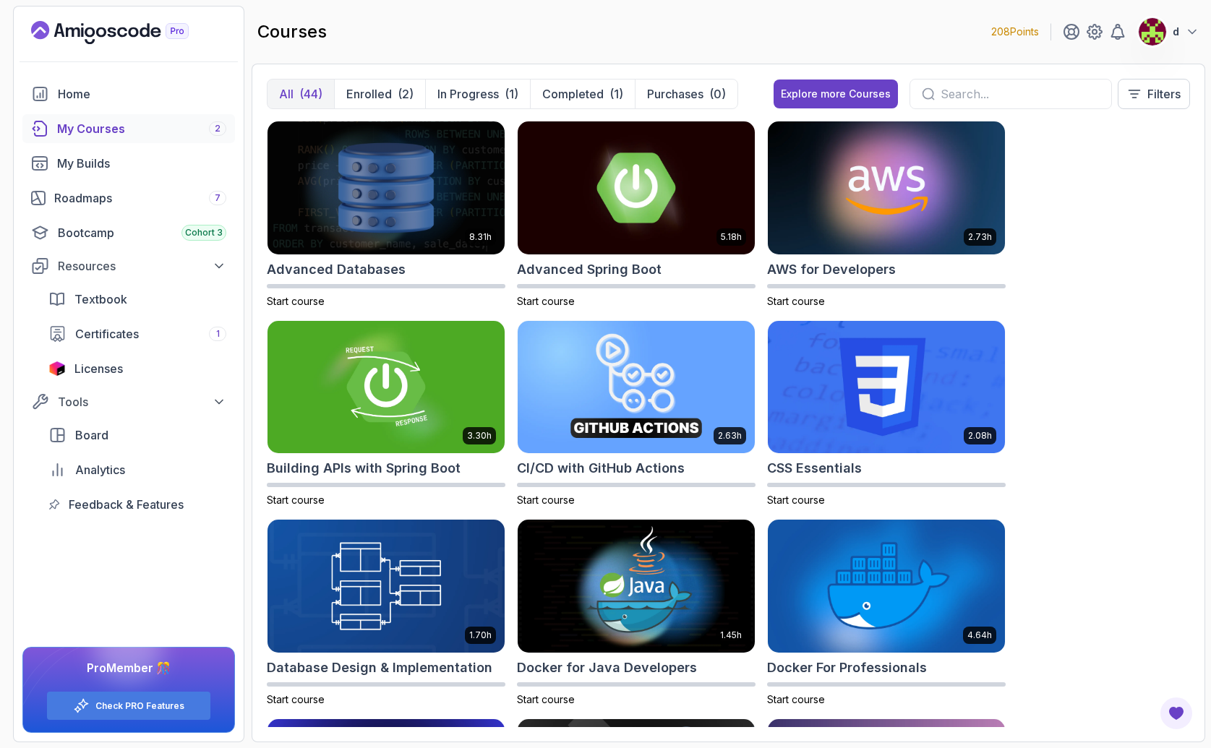
click at [1176, 31] on p "d" at bounding box center [1176, 32] width 7 height 14
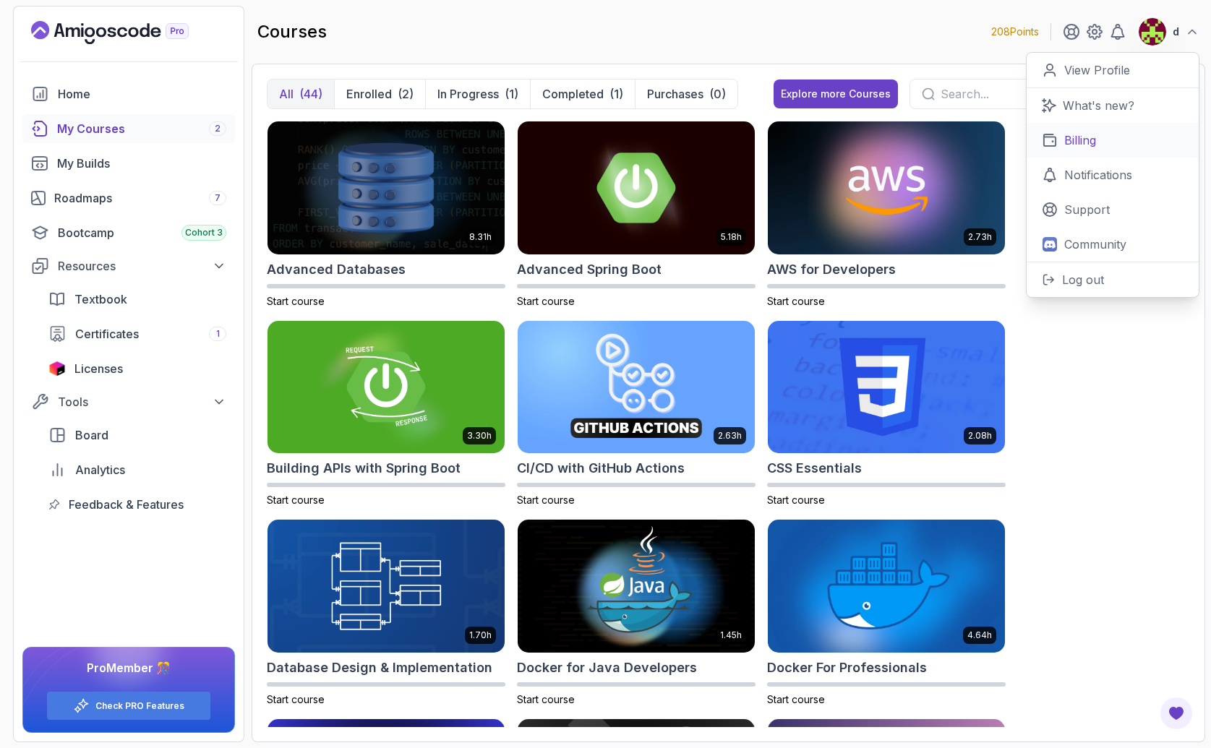
click at [1092, 139] on p "Billing" at bounding box center [1080, 140] width 32 height 17
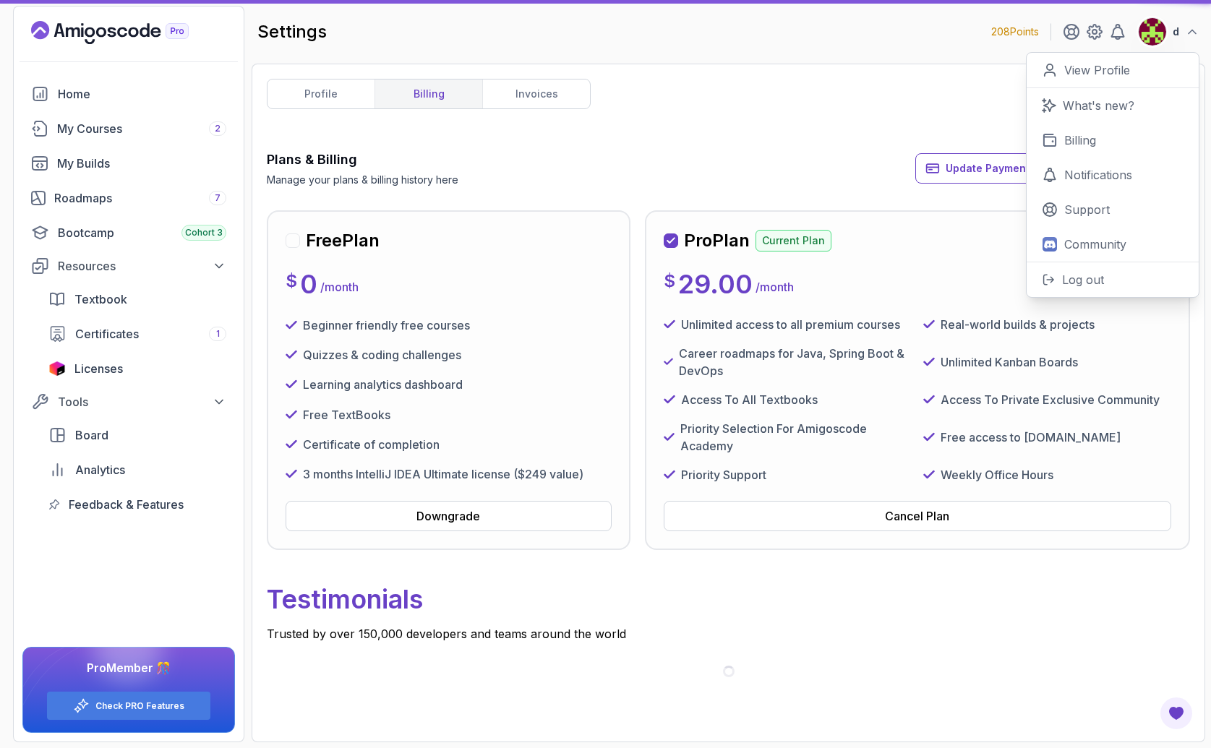
click at [732, 135] on div "profile billing invoices Plans & Billing Manage your plans & billing history he…" at bounding box center [728, 403] width 923 height 648
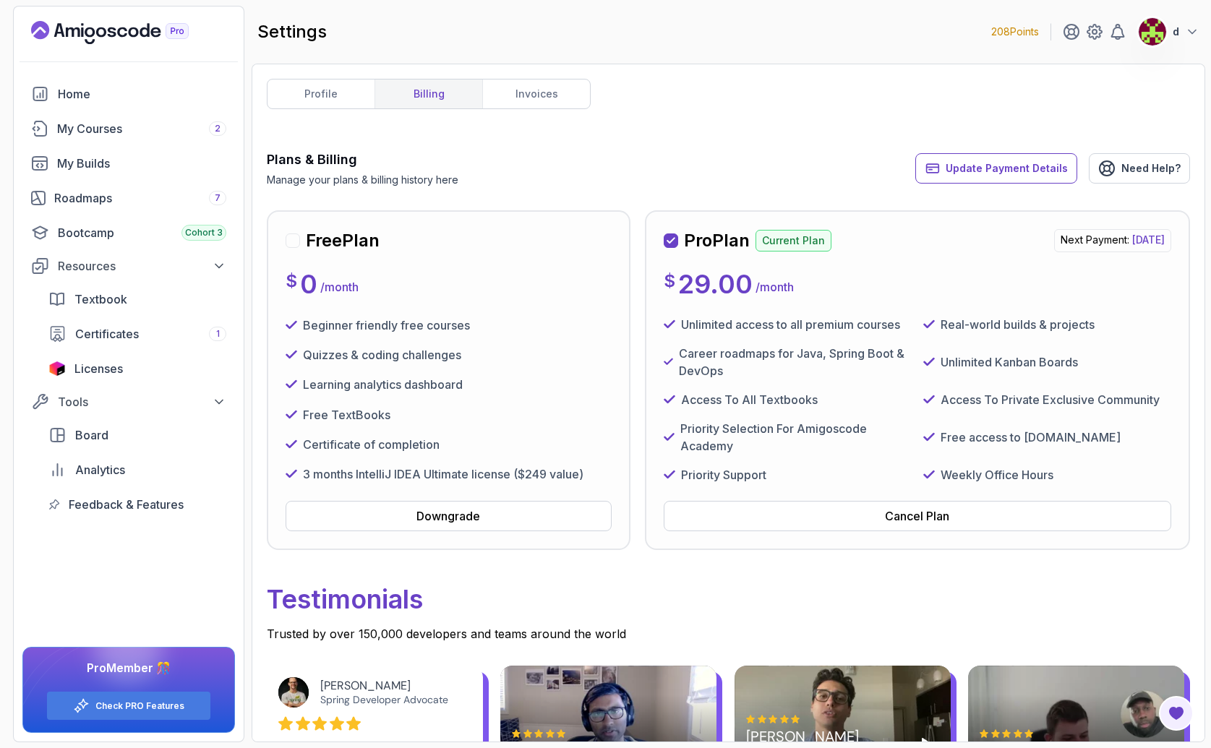
click at [297, 243] on div at bounding box center [293, 241] width 14 height 14
click at [470, 508] on div "Downgrade" at bounding box center [448, 516] width 64 height 17
click at [505, 98] on link "invoices" at bounding box center [536, 94] width 108 height 29
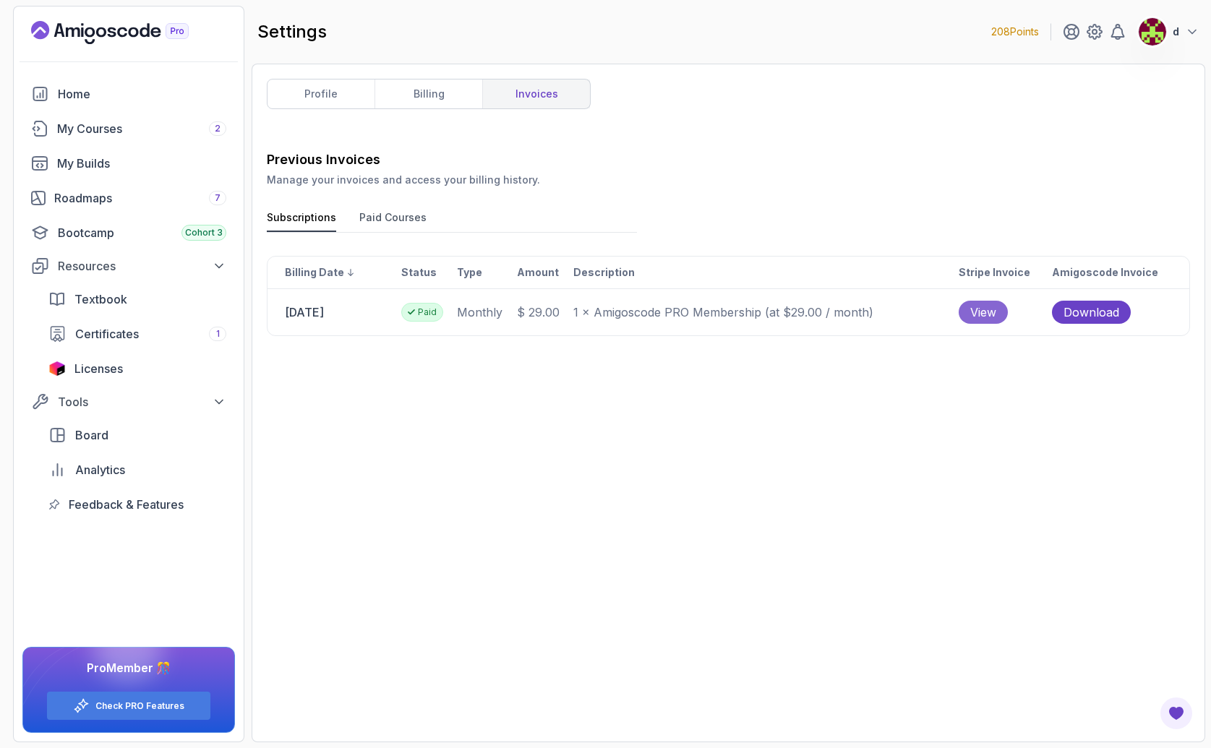
click at [986, 307] on span "View" at bounding box center [983, 312] width 26 height 17
click at [388, 215] on button "Paid Courses" at bounding box center [392, 221] width 67 height 22
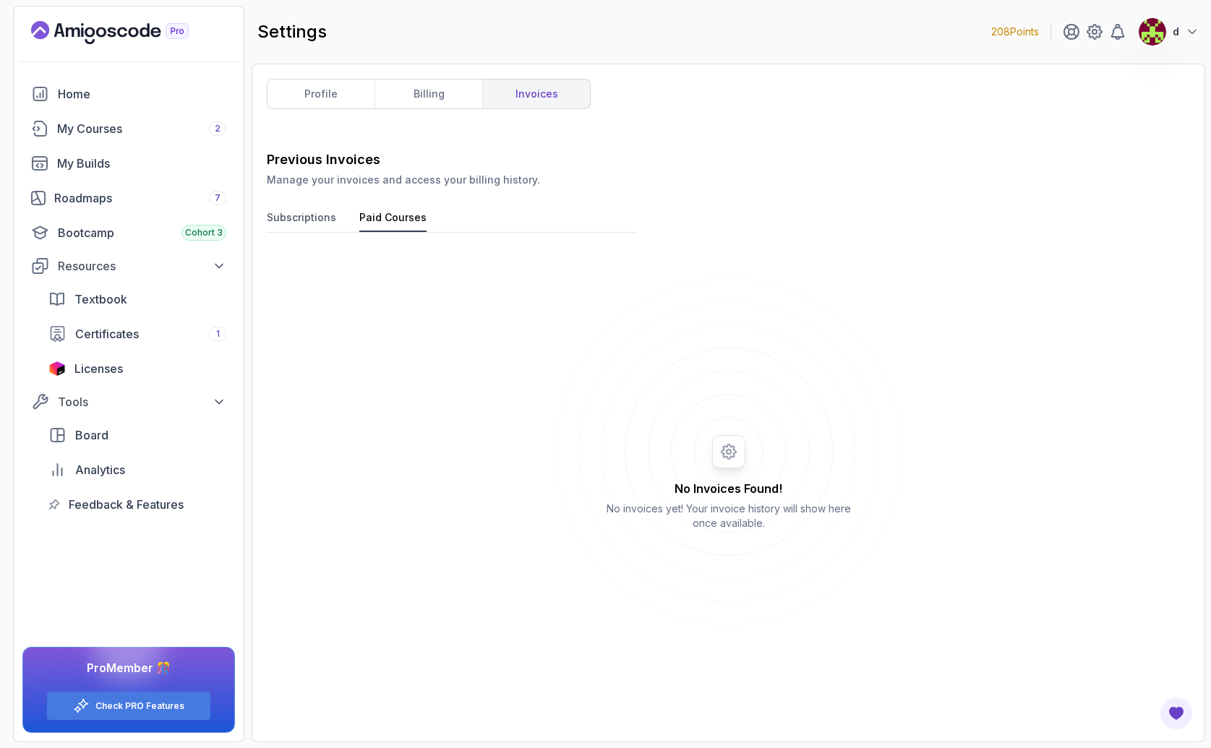
click at [287, 221] on button "Subscriptions" at bounding box center [301, 221] width 69 height 22
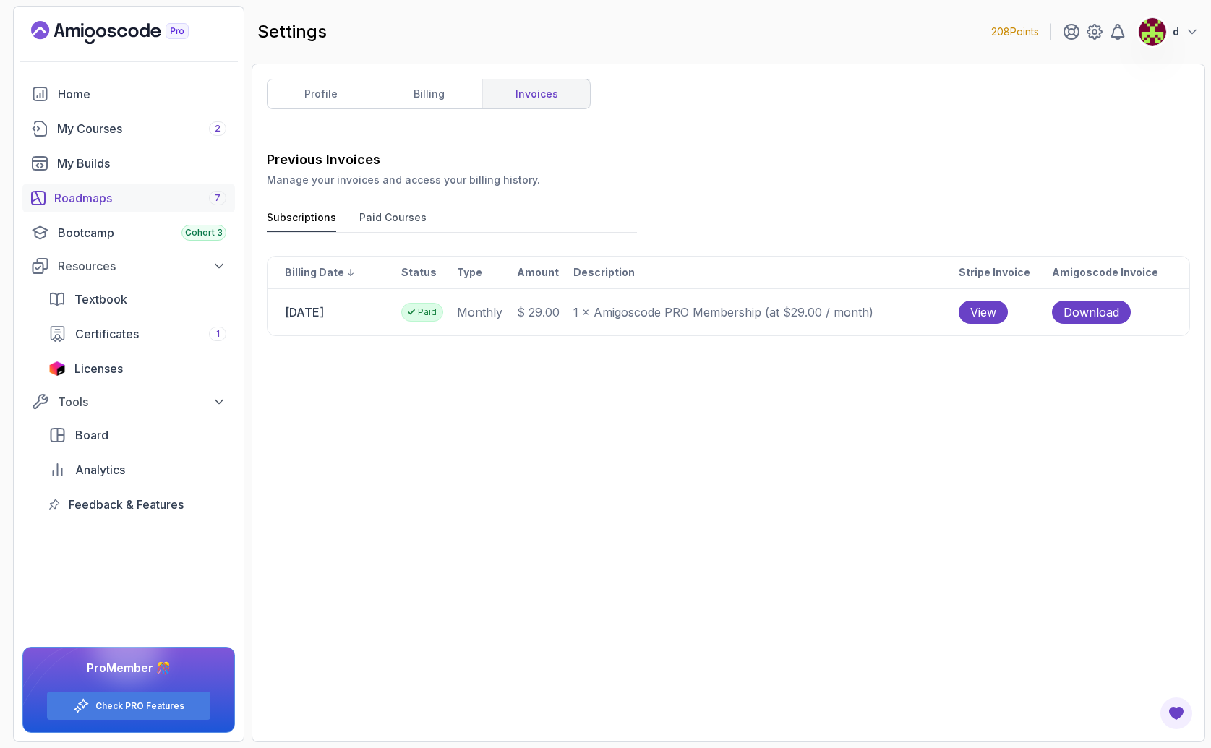
click at [75, 197] on div "Roadmaps 7" at bounding box center [140, 197] width 172 height 17
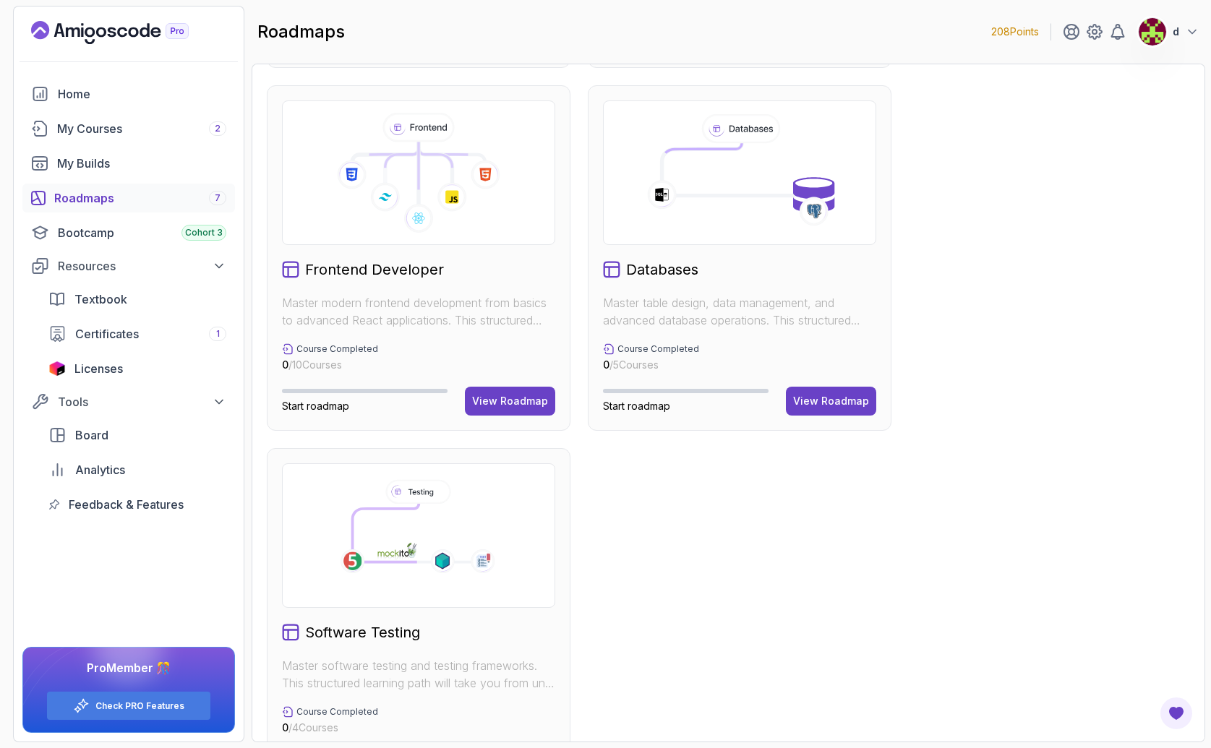
scroll to position [737, 0]
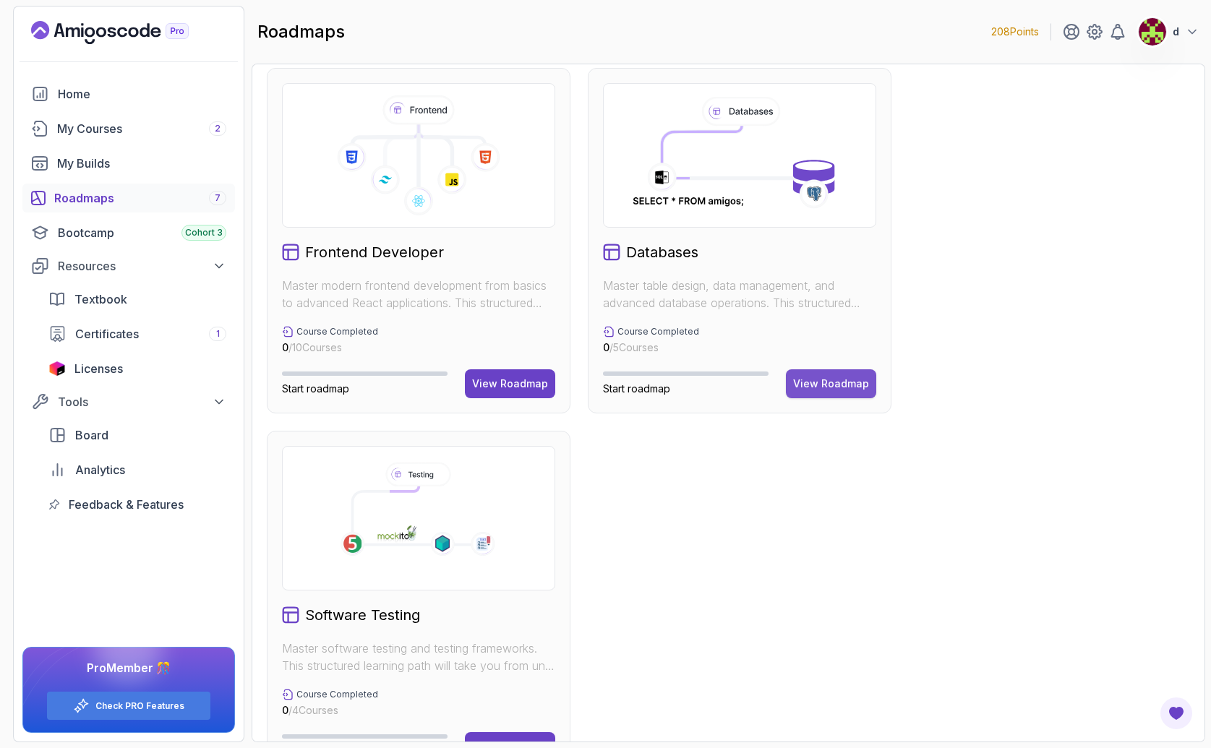
click at [840, 390] on div "View Roadmap" at bounding box center [831, 384] width 76 height 14
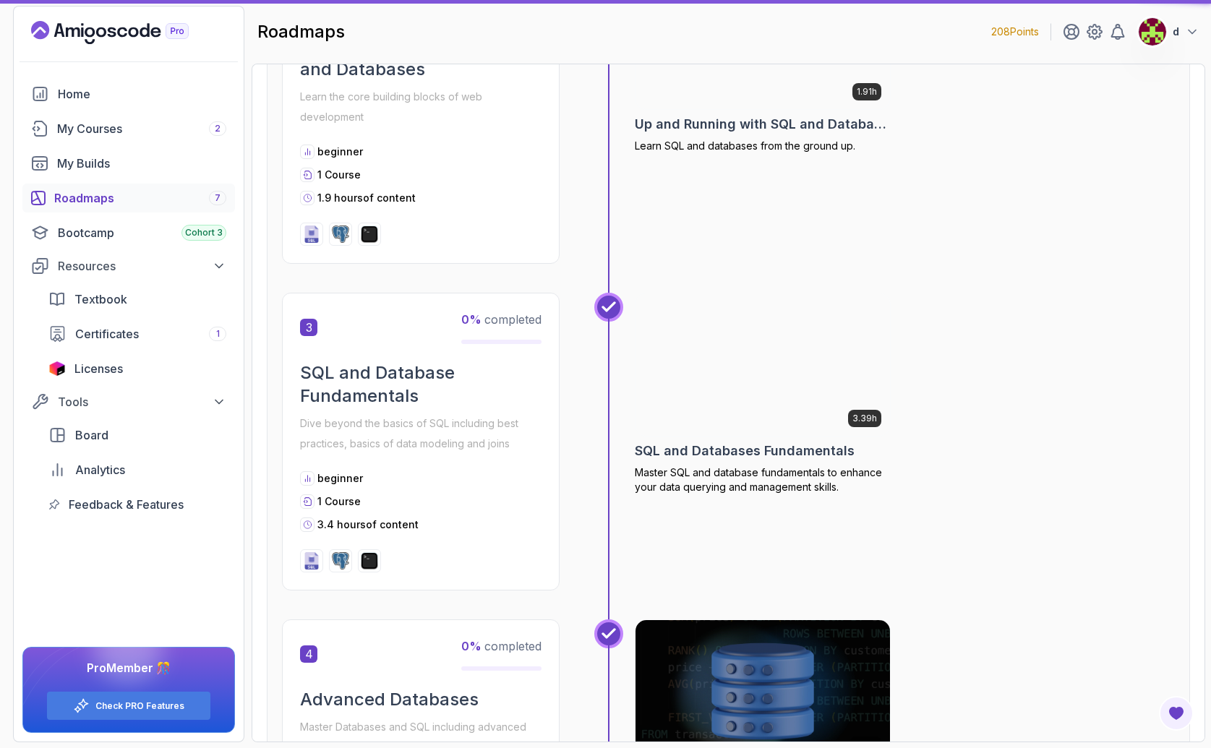
scroll to position [14, 0]
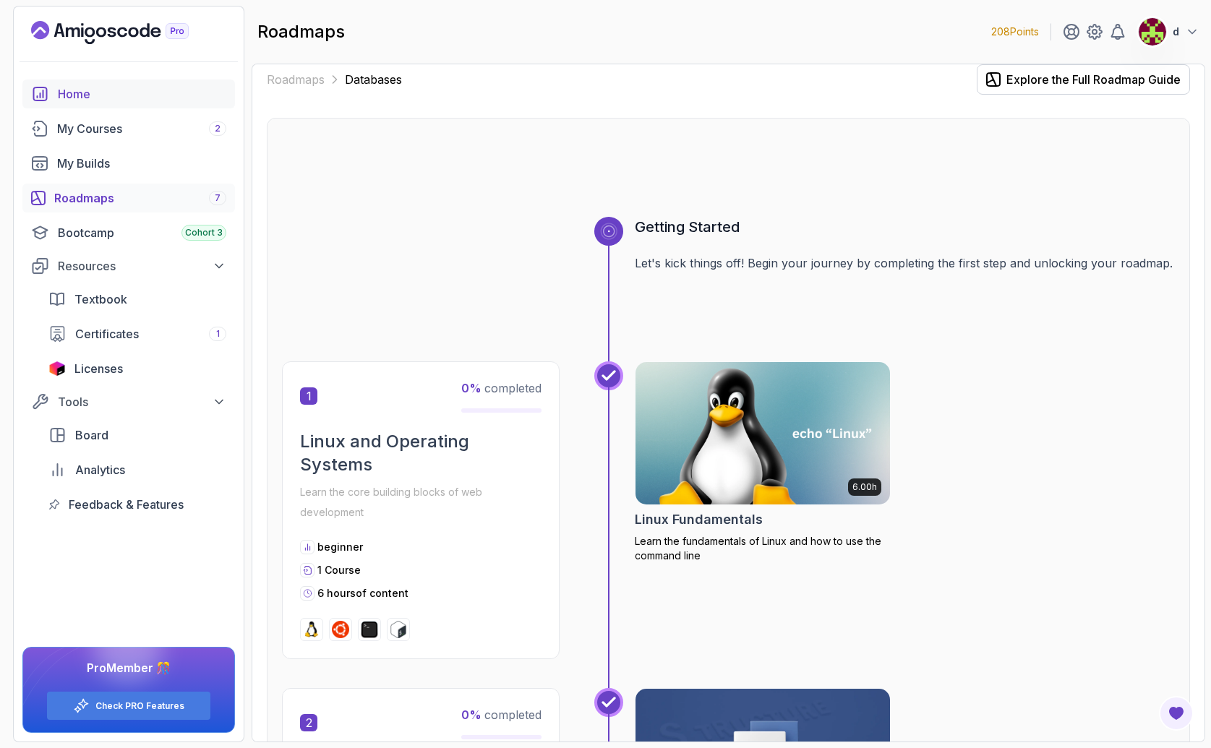
click at [86, 90] on div "Home" at bounding box center [142, 93] width 168 height 17
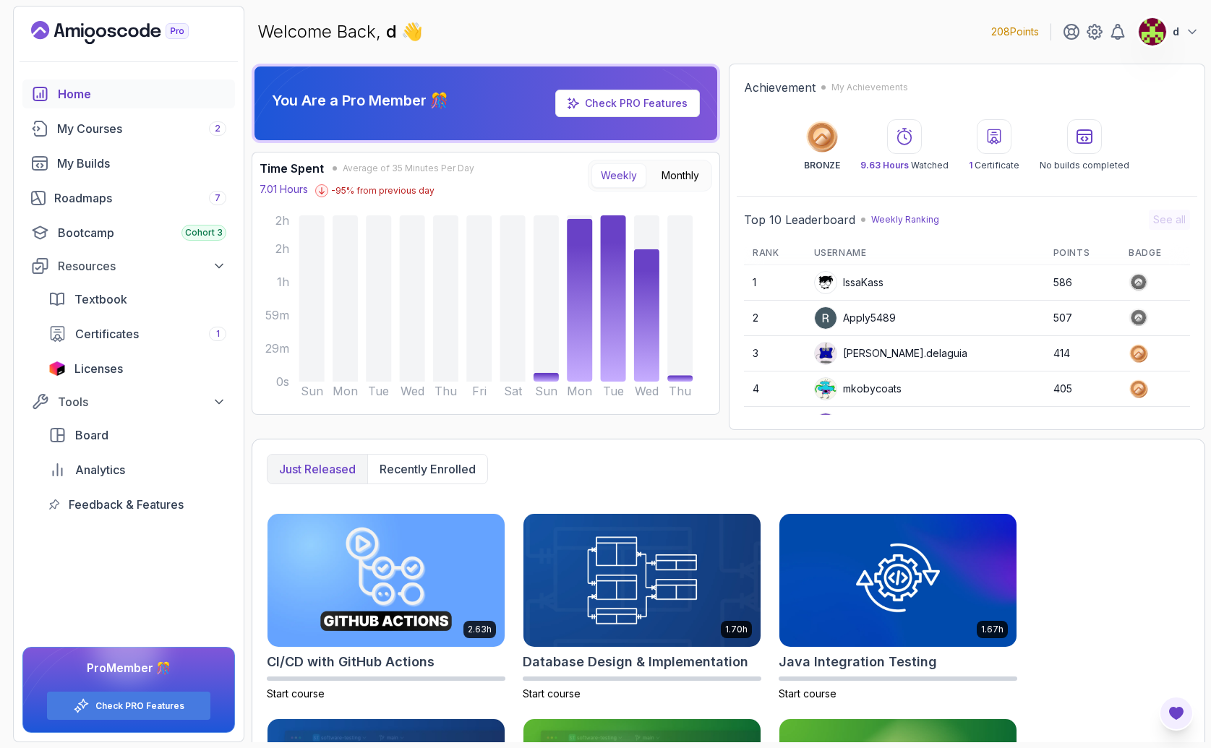
click at [1176, 714] on icon "Open Feedback Button" at bounding box center [1176, 713] width 14 height 13
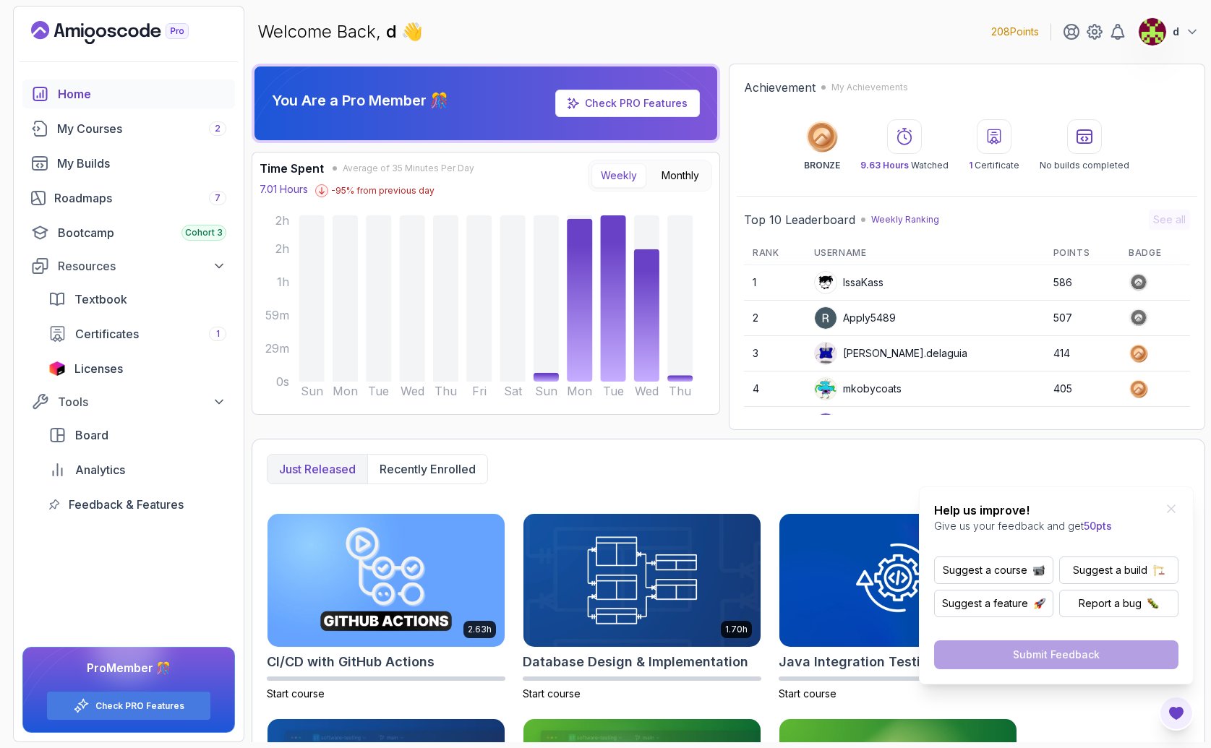
click at [1170, 505] on icon "Close Feedback Widget" at bounding box center [1171, 509] width 14 height 14
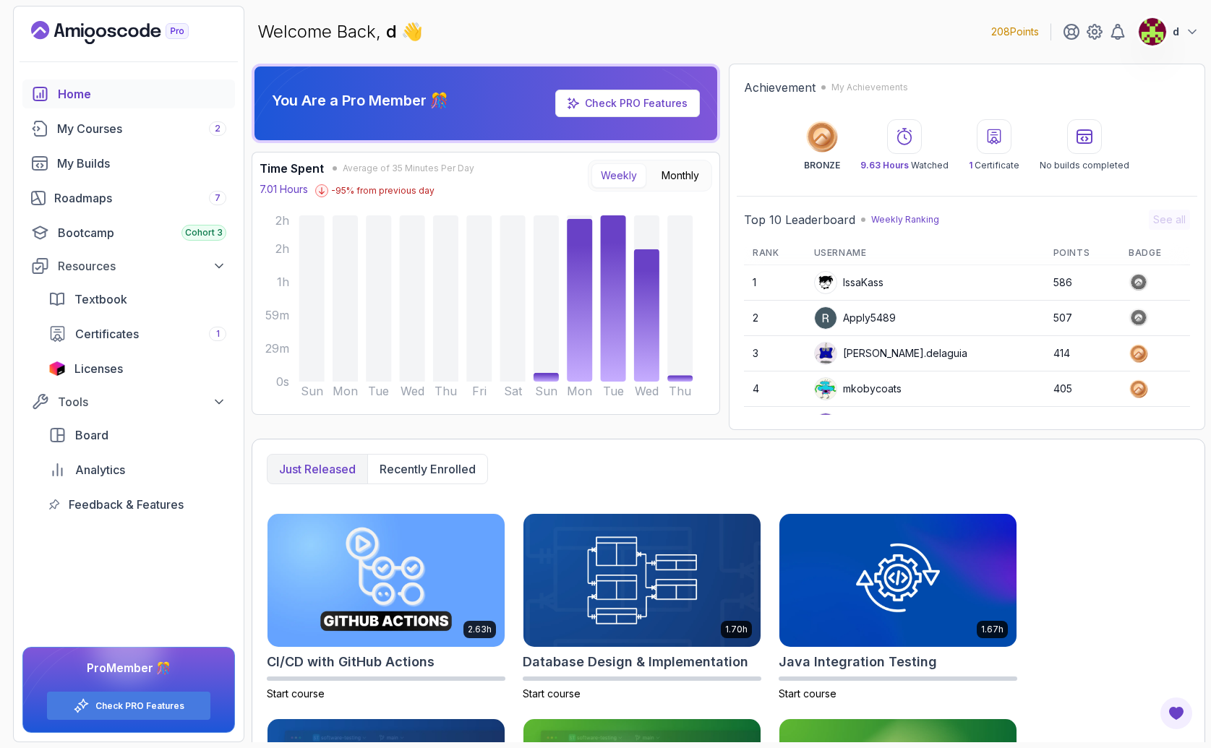
scroll to position [384, 0]
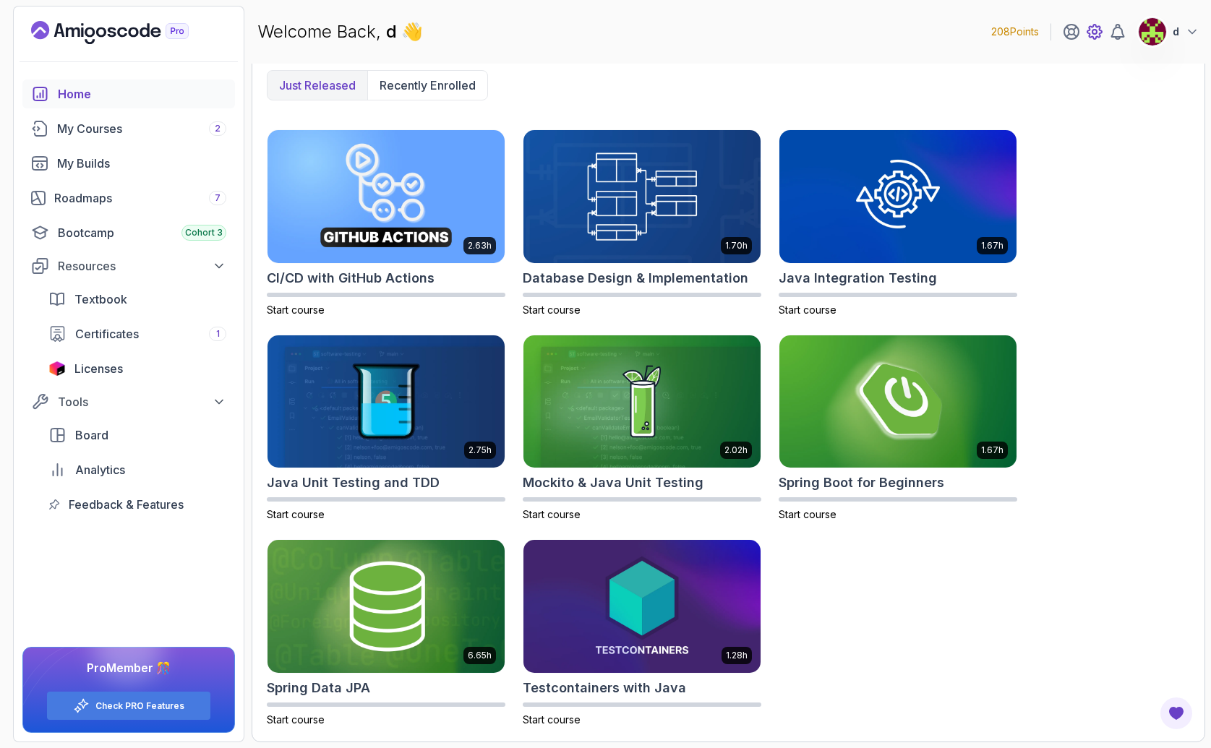
click at [1095, 25] on icon at bounding box center [1094, 31] width 17 height 17
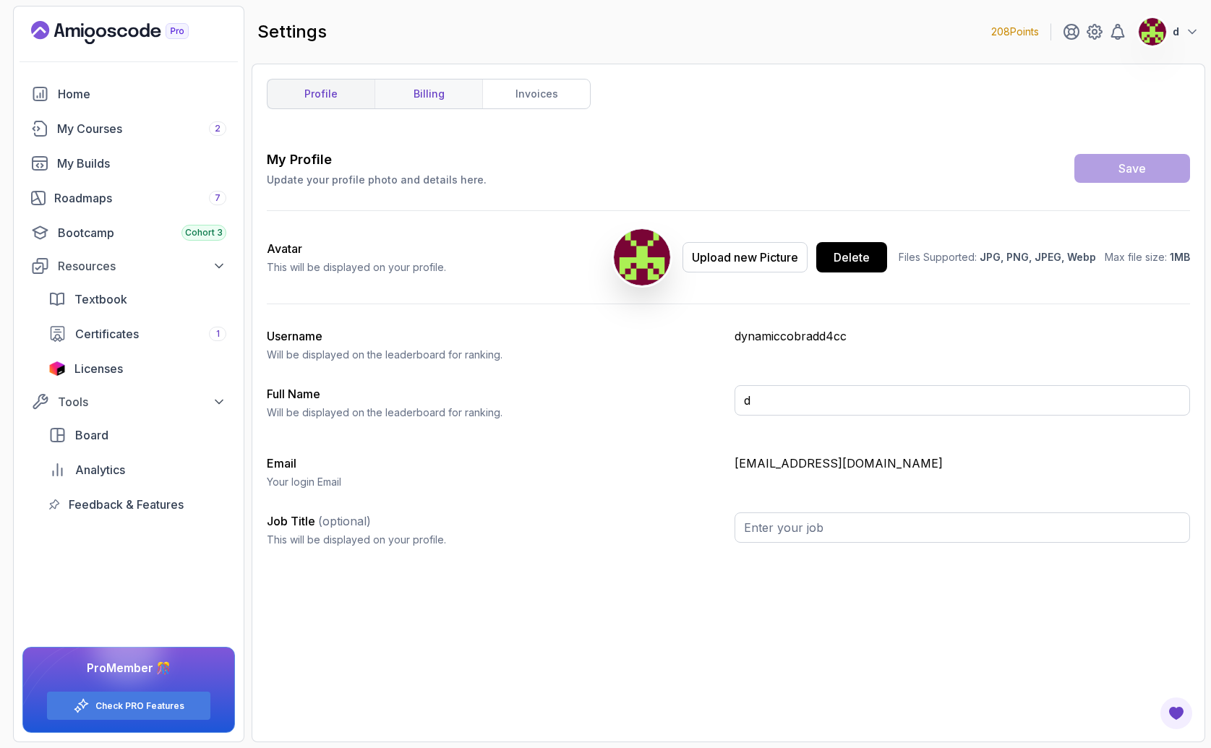
click at [419, 91] on link "billing" at bounding box center [428, 94] width 108 height 29
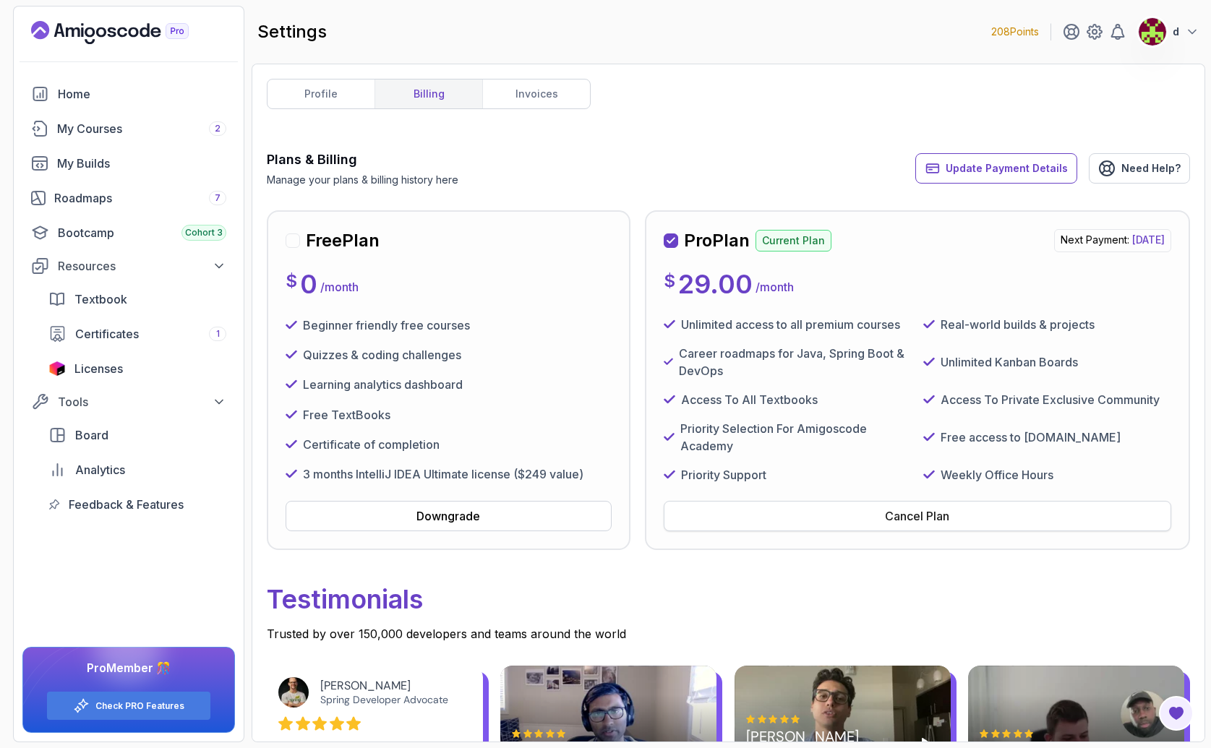
click at [892, 523] on div "Cancel Plan" at bounding box center [917, 516] width 64 height 17
click at [413, 515] on button "Downgrade" at bounding box center [449, 516] width 326 height 30
click at [1165, 34] on img at bounding box center [1152, 31] width 29 height 29
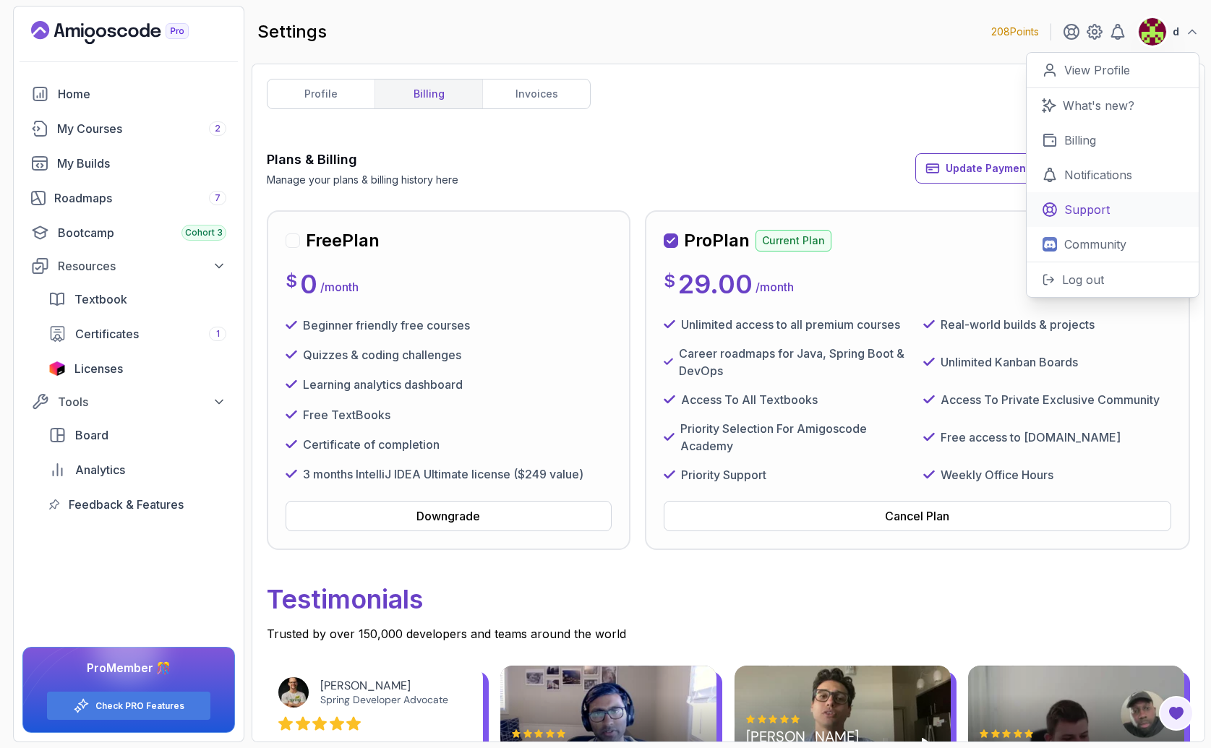
click at [1092, 223] on link "Support" at bounding box center [1113, 209] width 172 height 35
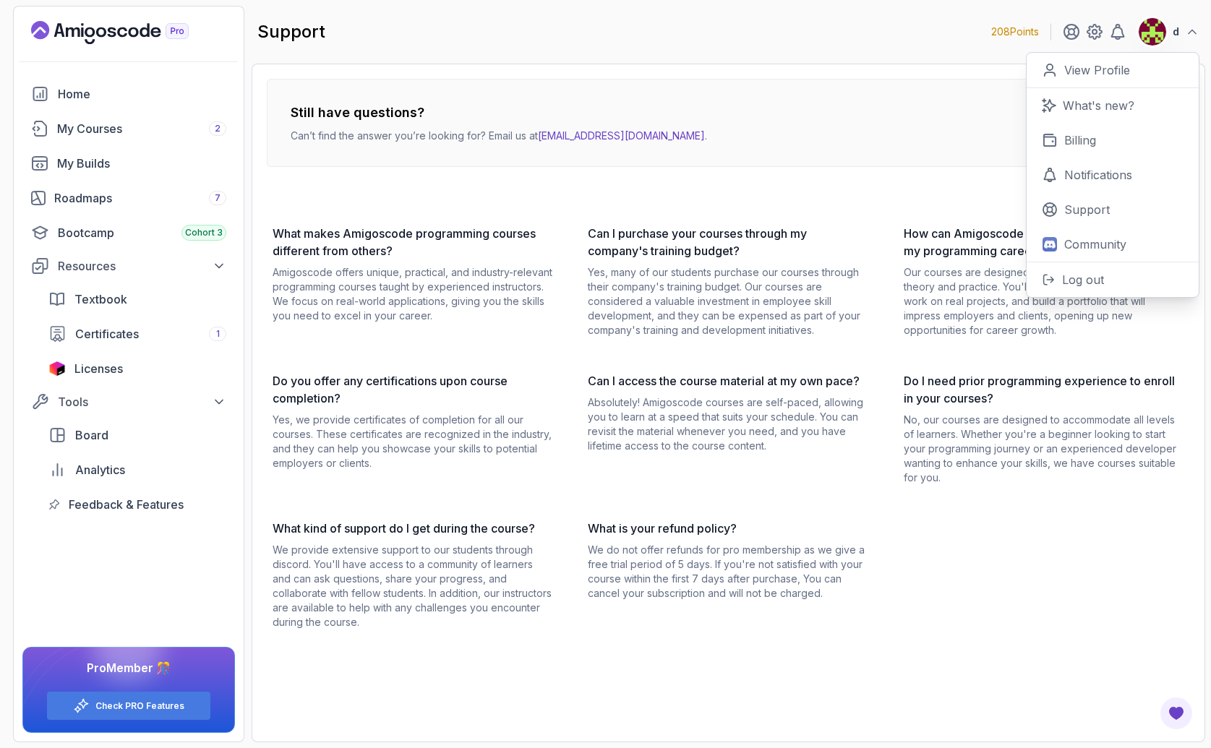
click at [735, 202] on div "Still have questions? Can’t find the answer you’re looking for? Email us at hel…" at bounding box center [728, 354] width 923 height 551
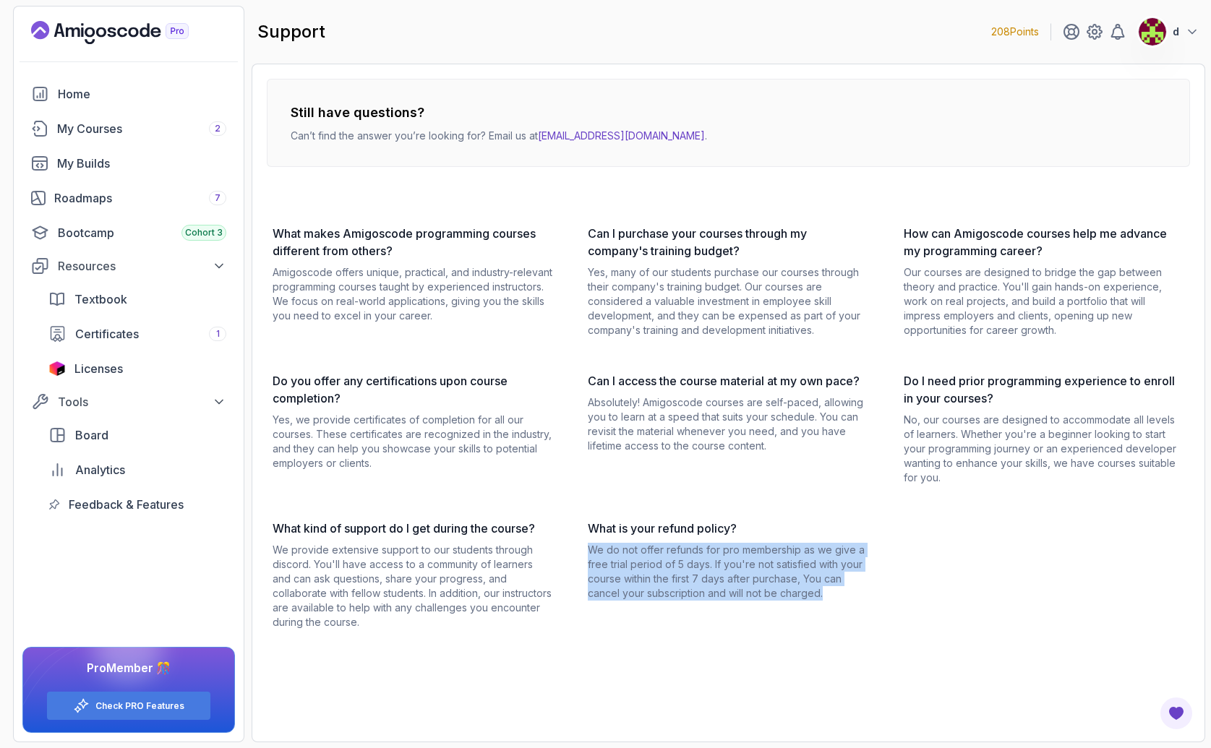
drag, startPoint x: 588, startPoint y: 544, endPoint x: 824, endPoint y: 593, distance: 240.8
click at [825, 592] on p "We do not offer refunds for pro membership as we give a free trial period of 5 …" at bounding box center [728, 572] width 281 height 58
click at [1154, 30] on img at bounding box center [1152, 31] width 29 height 29
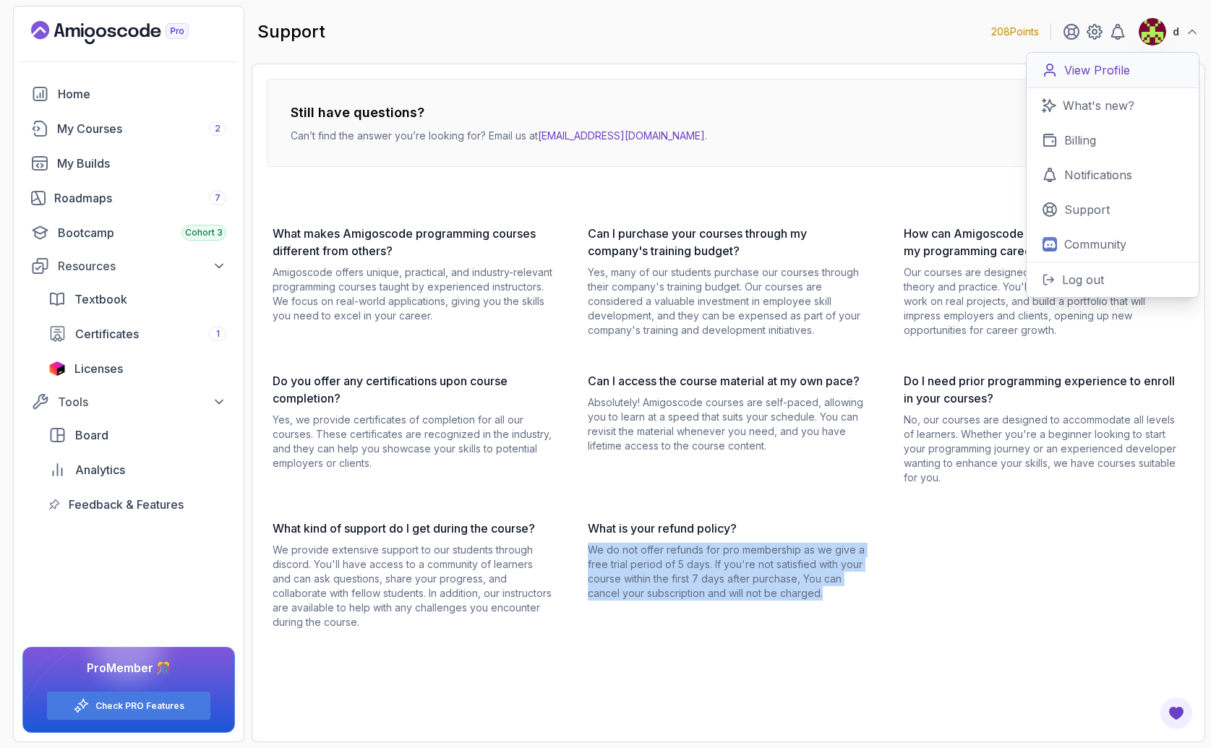
click at [1090, 69] on p "View Profile" at bounding box center [1097, 69] width 66 height 17
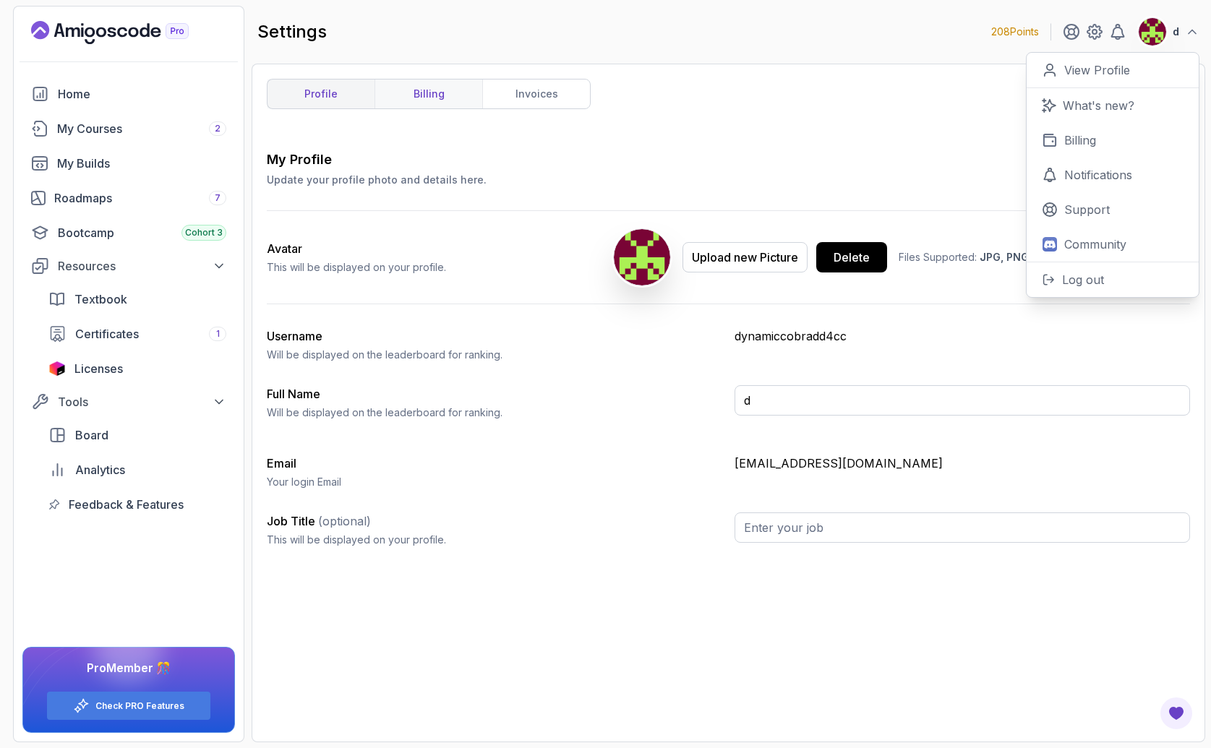
click at [424, 92] on link "billing" at bounding box center [428, 94] width 108 height 29
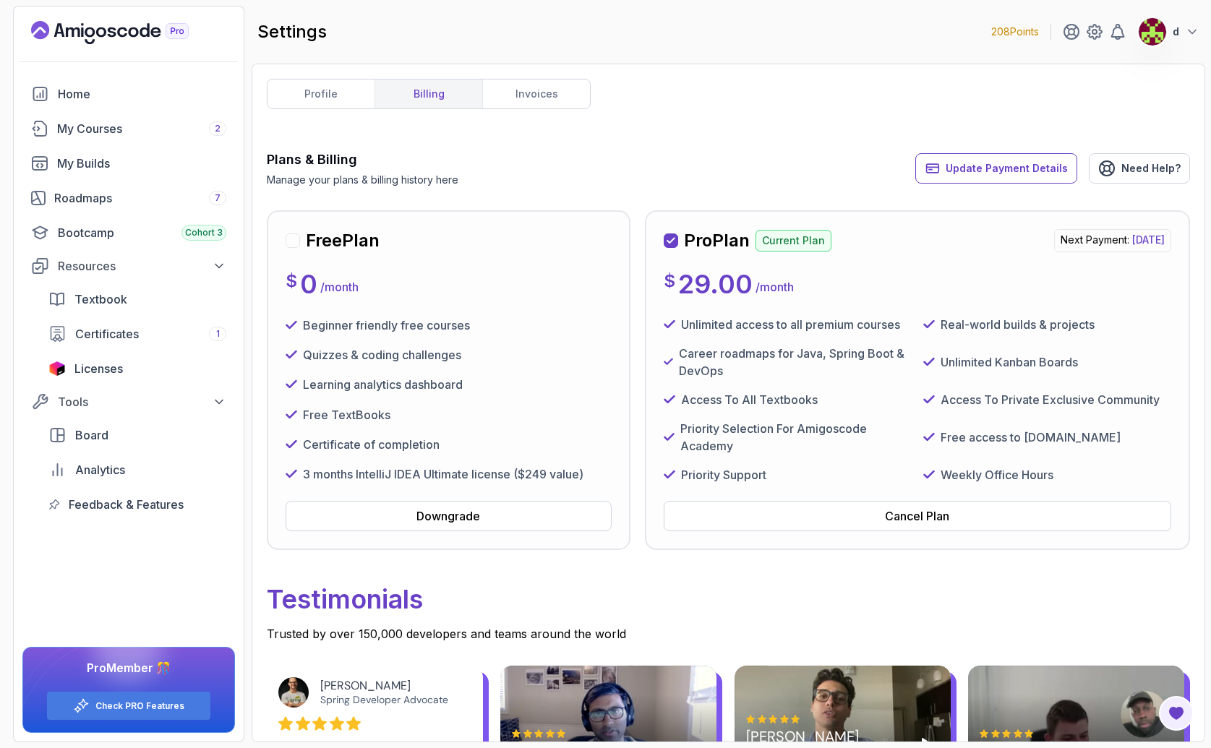
click at [534, 74] on div "profile billing invoices Plans & Billing Manage your plans & billing history he…" at bounding box center [729, 403] width 954 height 679
click at [542, 96] on link "invoices" at bounding box center [536, 94] width 108 height 29
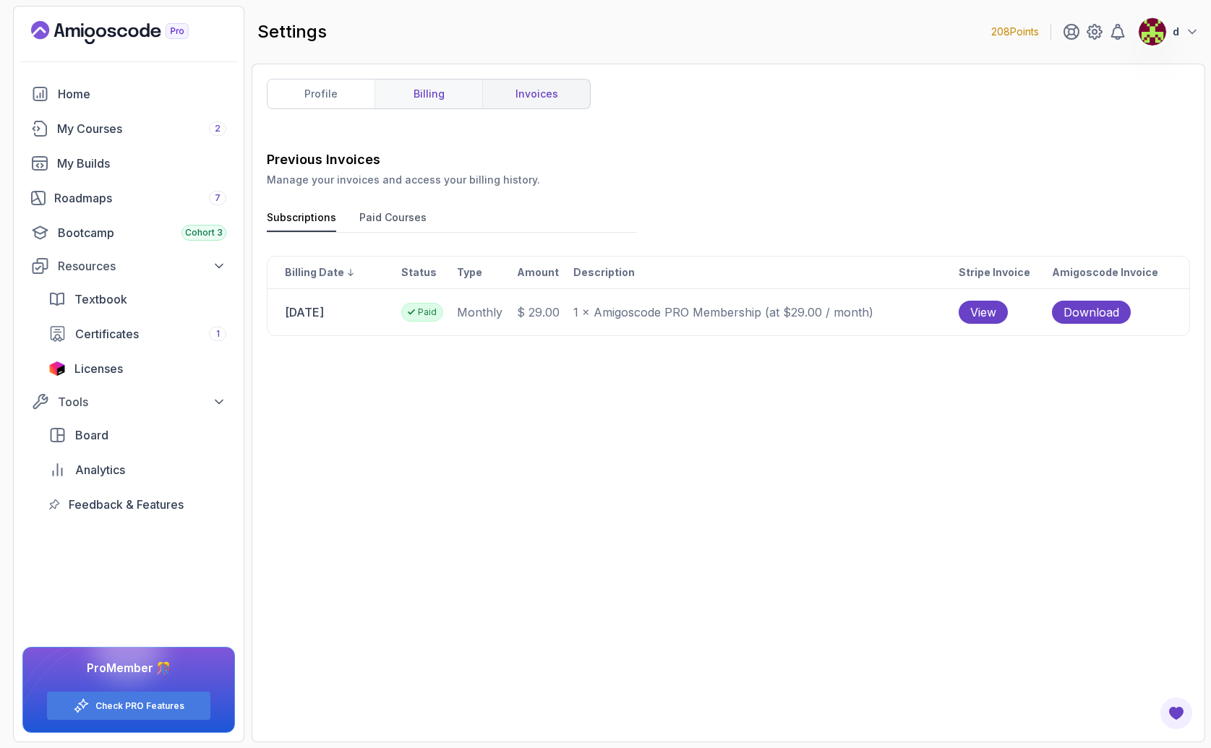
click at [391, 104] on link "billing" at bounding box center [428, 94] width 108 height 29
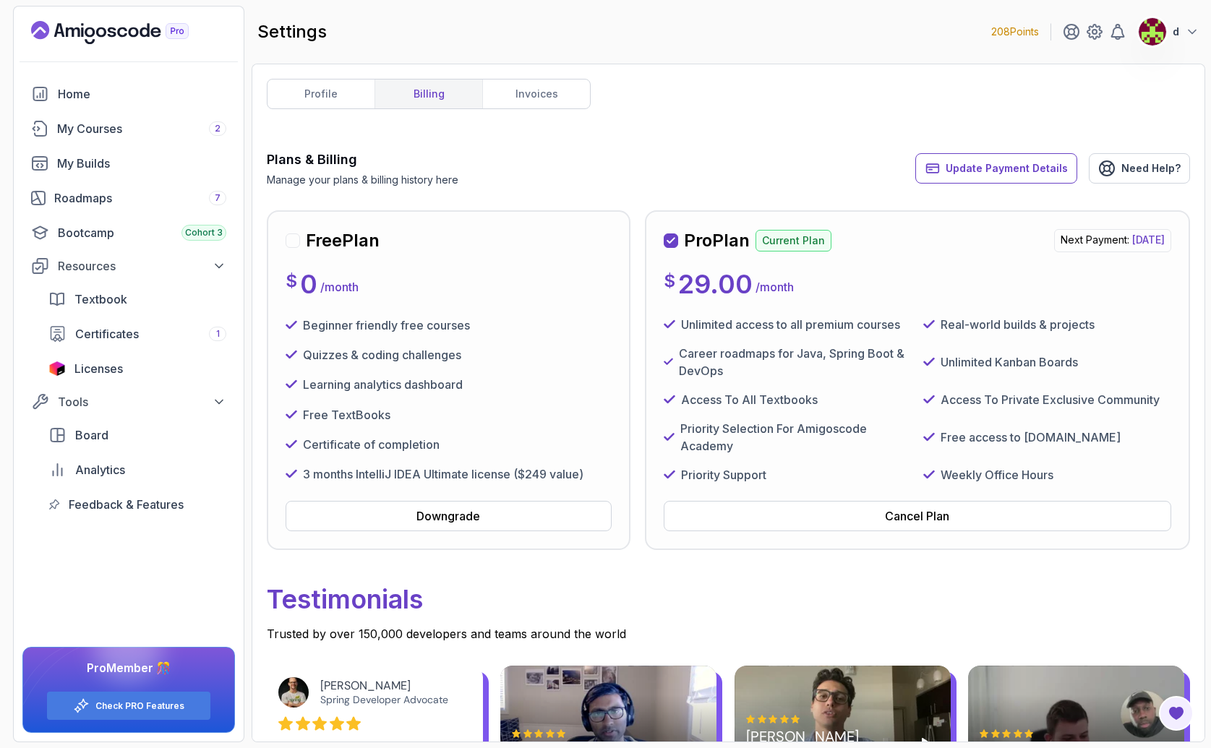
click at [69, 30] on icon "Landing page" at bounding box center [110, 32] width 158 height 23
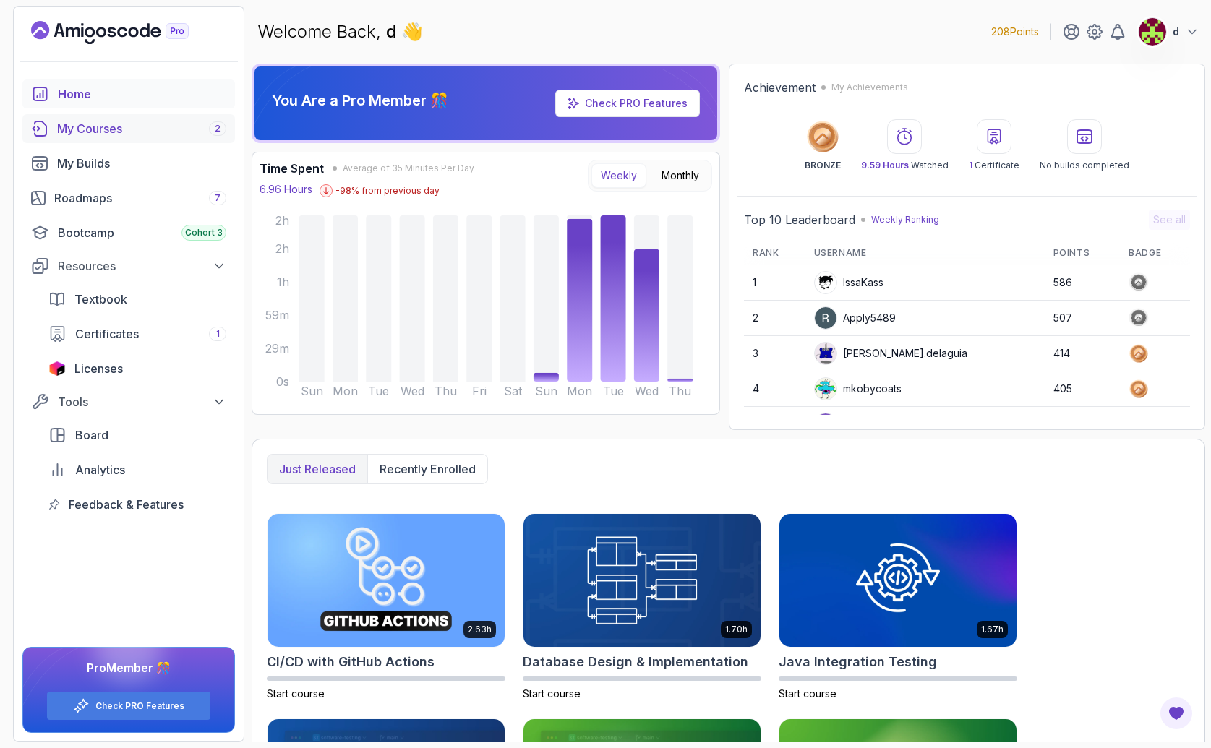
click at [107, 130] on div "My Courses 2" at bounding box center [141, 128] width 169 height 17
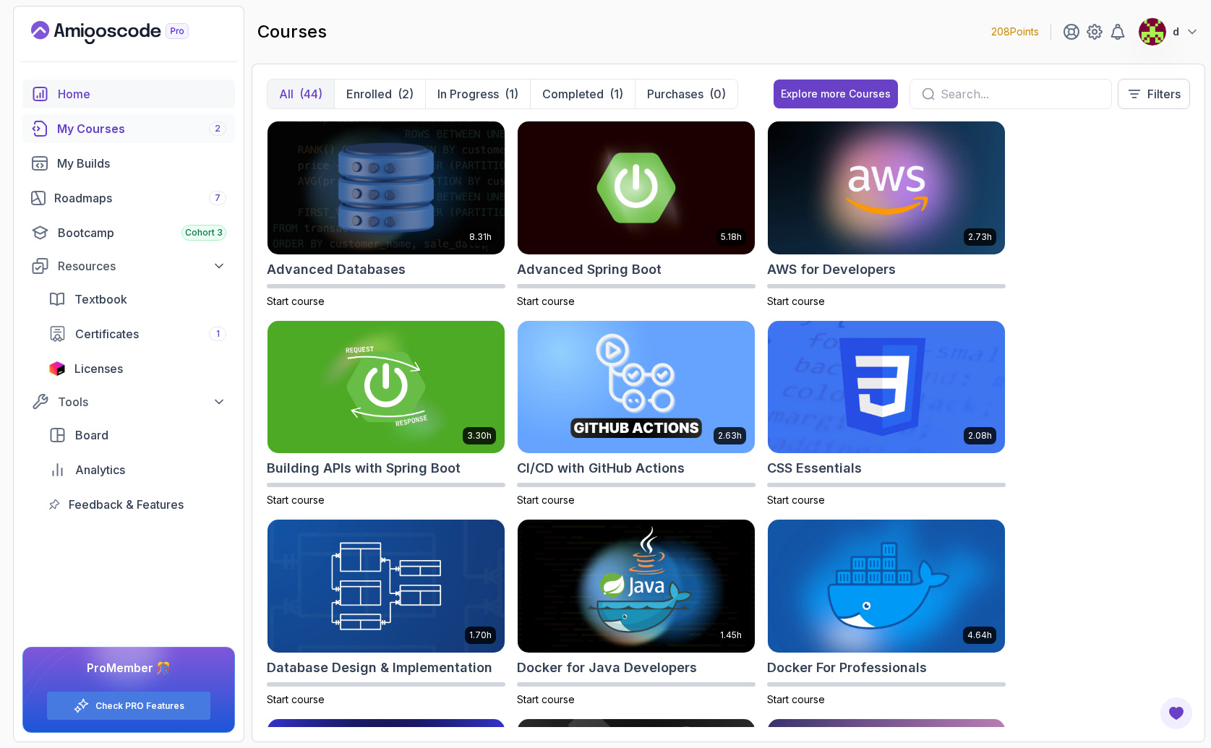
click at [88, 92] on div "Home" at bounding box center [142, 93] width 168 height 17
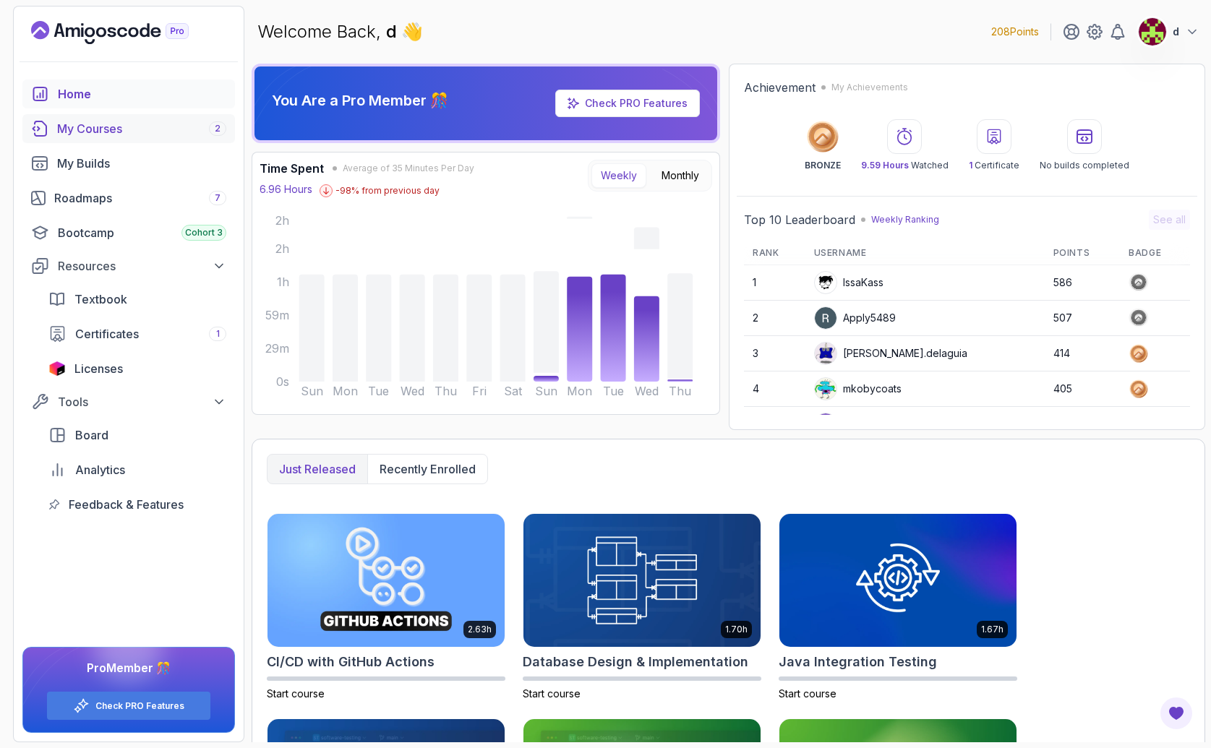
click at [80, 126] on div "My Courses 2" at bounding box center [141, 128] width 169 height 17
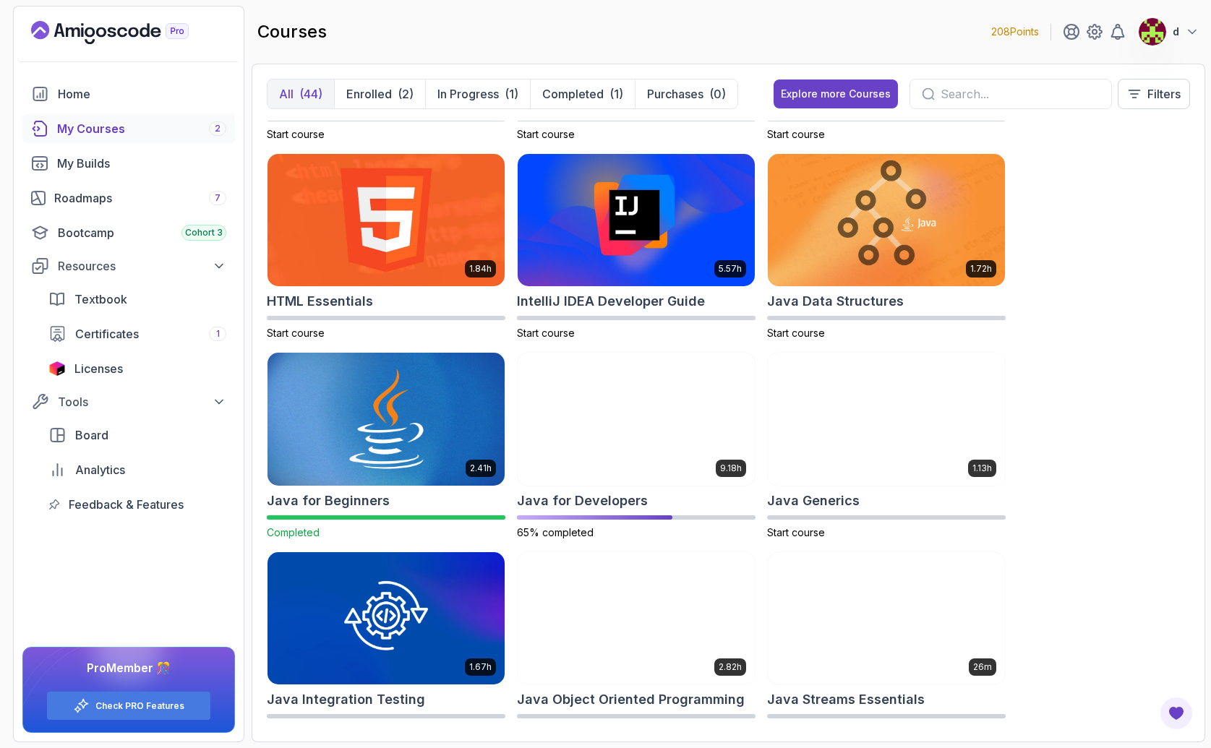
scroll to position [539, 0]
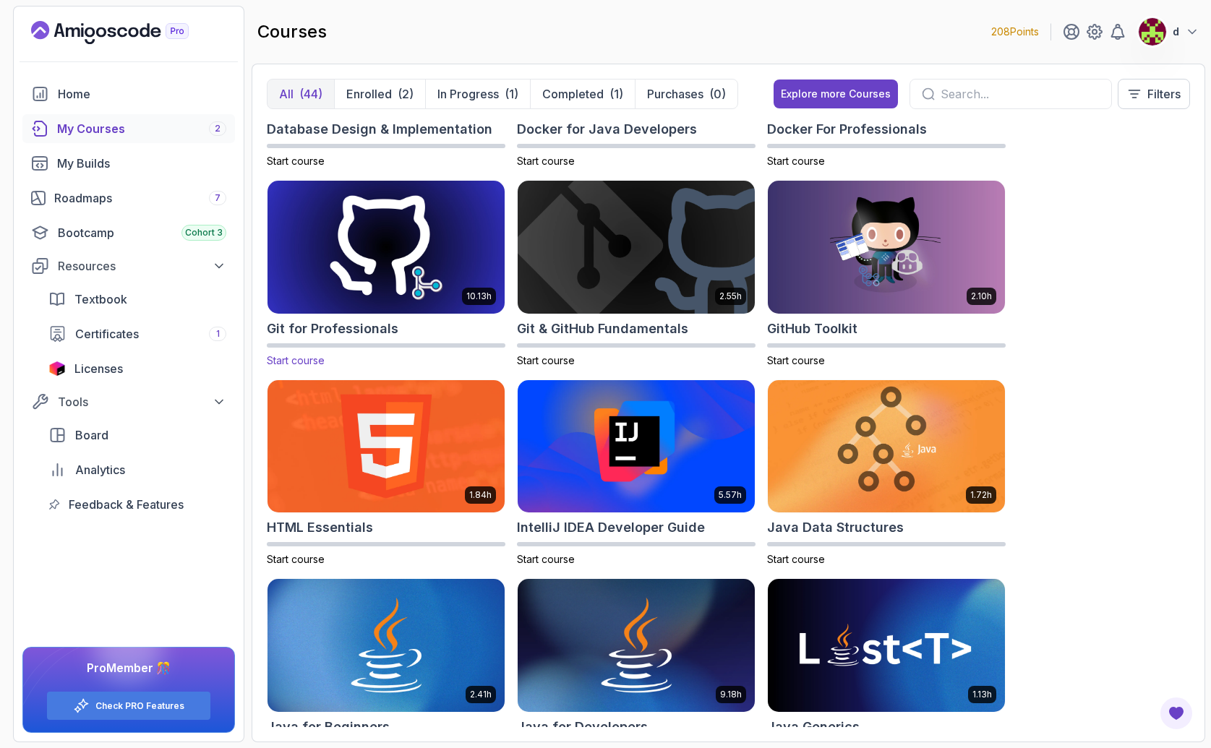
click at [449, 266] on img at bounding box center [386, 247] width 249 height 140
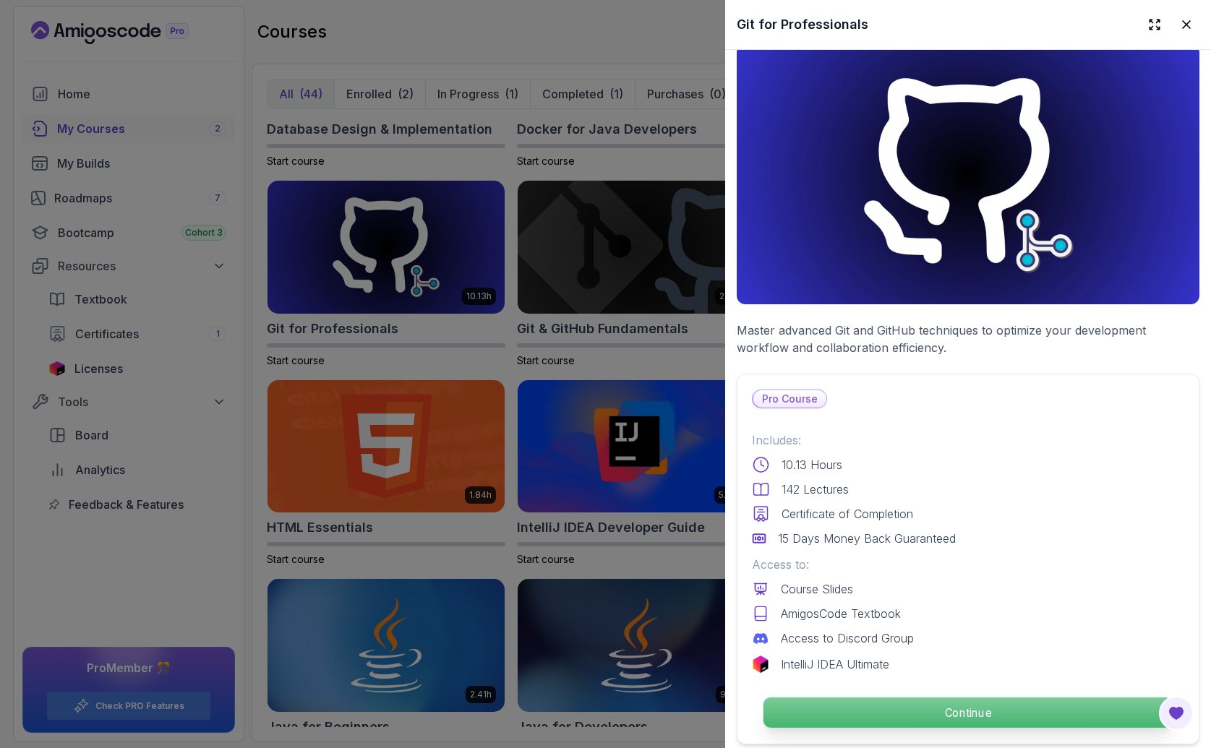
scroll to position [222, 0]
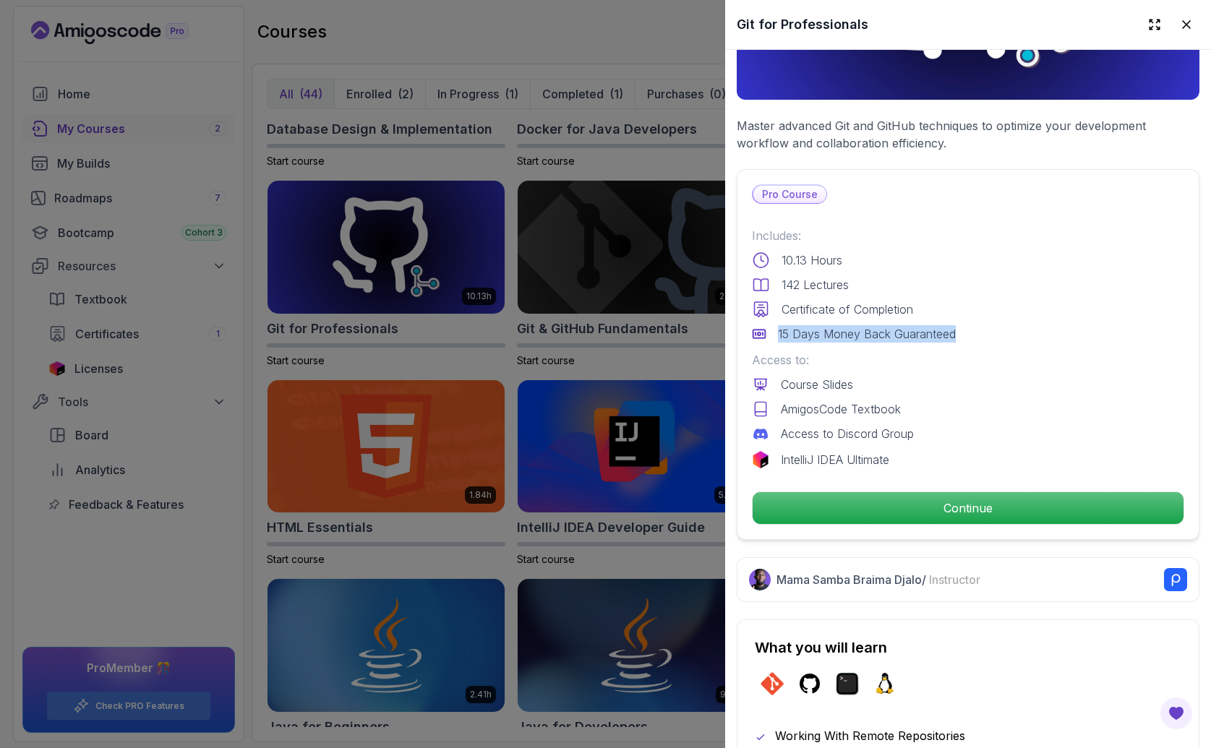
drag, startPoint x: 941, startPoint y: 328, endPoint x: 730, endPoint y: 321, distance: 210.5
click at [739, 320] on div "Pro Course Includes: 10.13 Hours 142 Lectures Certificate of Completion 15 Days…" at bounding box center [968, 354] width 463 height 371
click at [618, 374] on div at bounding box center [605, 374] width 1211 height 748
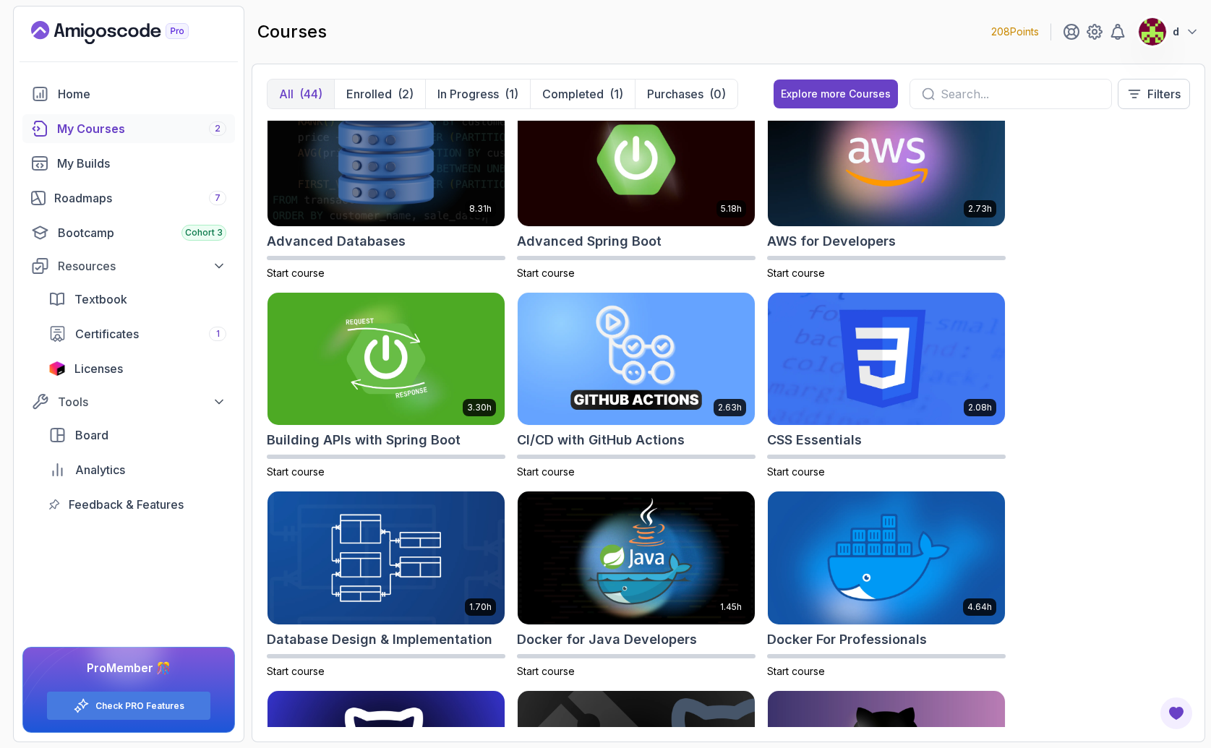
scroll to position [0, 0]
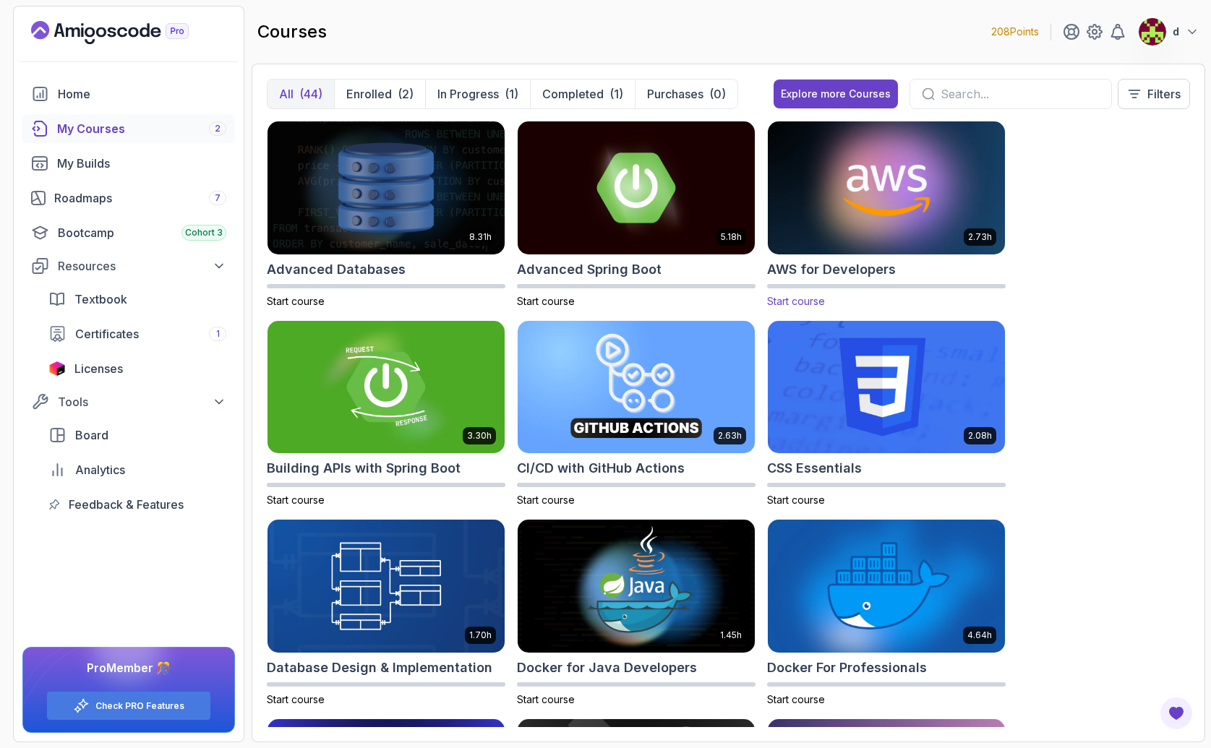
click at [897, 215] on img at bounding box center [886, 188] width 249 height 140
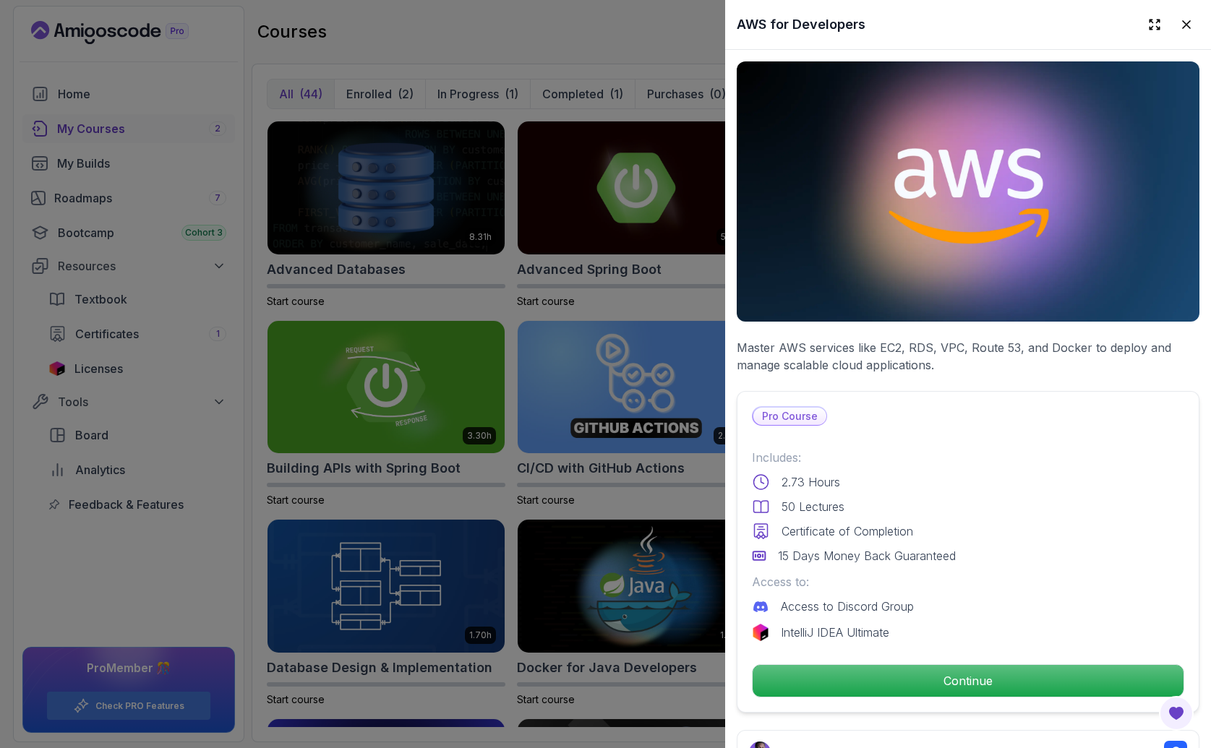
click at [620, 335] on div at bounding box center [605, 374] width 1211 height 748
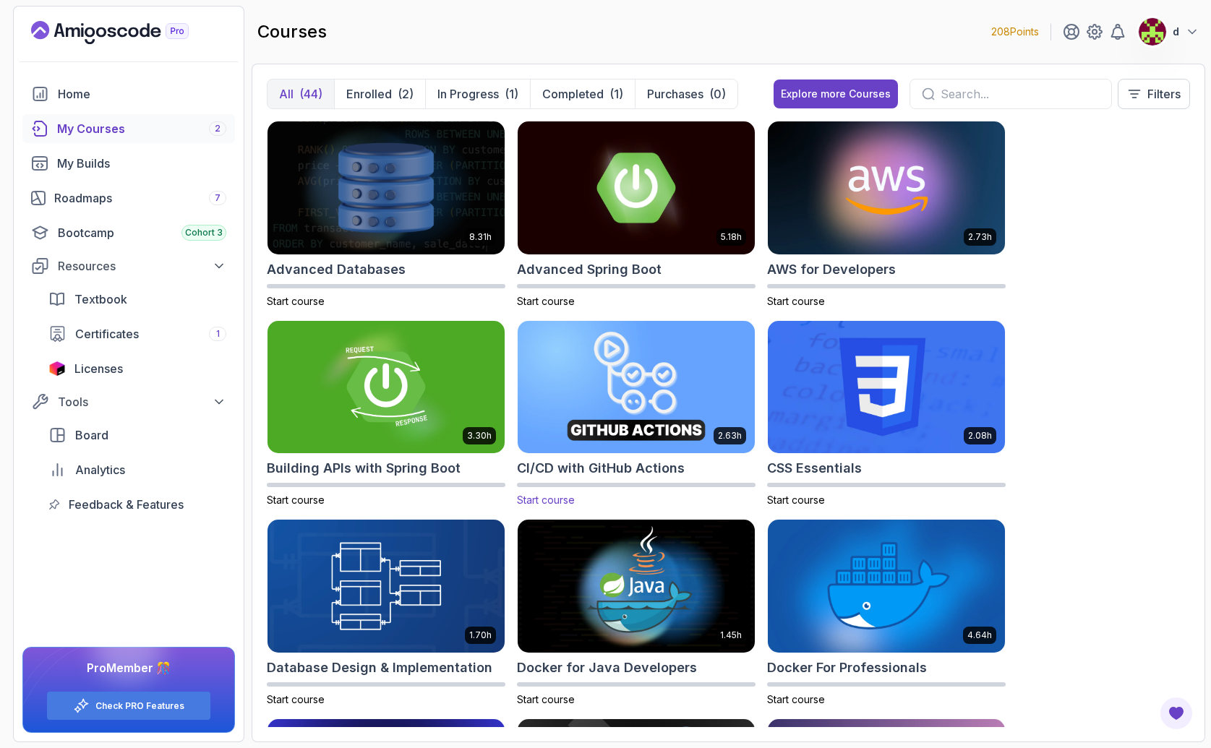
click at [604, 384] on img at bounding box center [636, 387] width 249 height 140
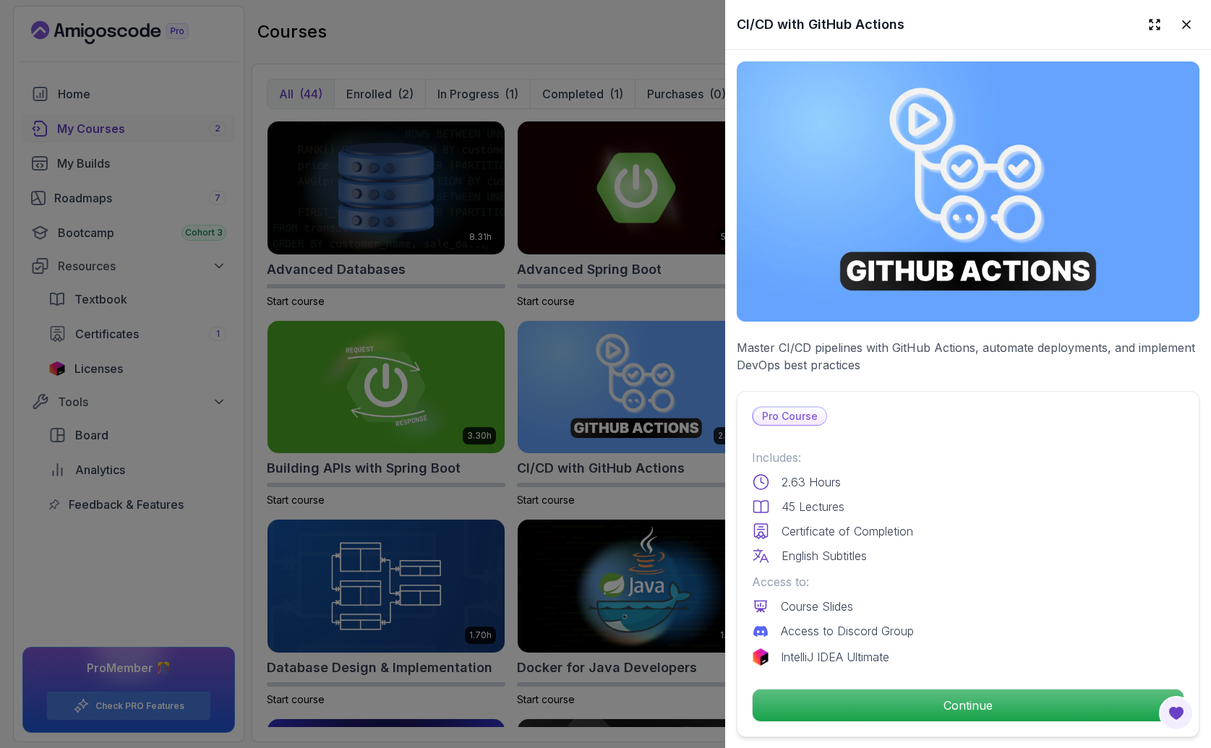
click at [630, 304] on div at bounding box center [605, 374] width 1211 height 748
